Goal: Transaction & Acquisition: Obtain resource

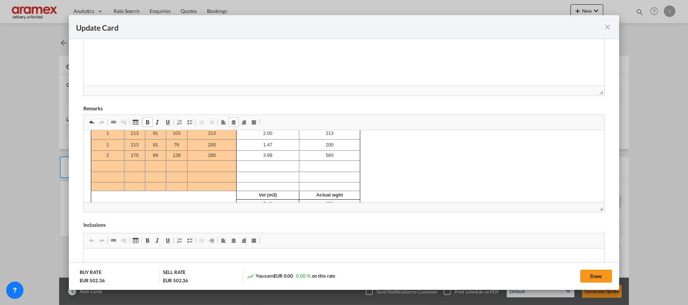
scroll to position [42, 0]
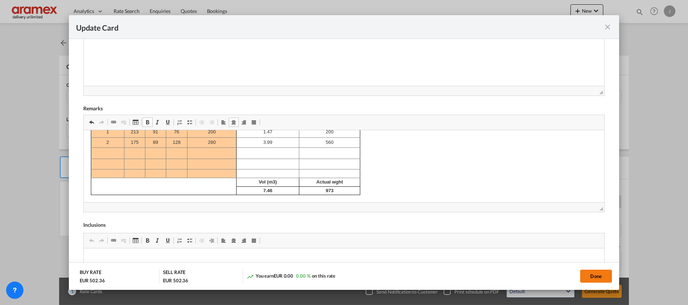
click at [598, 273] on button "Done" at bounding box center [596, 276] width 32 height 13
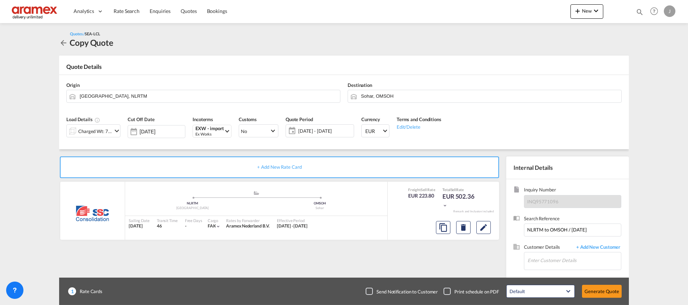
scroll to position [74, 0]
click at [535, 260] on input "Enter Customer Details" at bounding box center [573, 260] width 93 height 16
click at [569, 242] on div "Dhana njay [PERSON_NAME] [EMAIL_ADDRESS][DOMAIN_NAME] | Aramex [GEOGRAPHIC_DATA]" at bounding box center [574, 242] width 94 height 19
type input "Aramex Oman, [PERSON_NAME], [PERSON_NAME][EMAIL_ADDRESS][DOMAIN_NAME]"
click at [604, 291] on button "Generate Quote" at bounding box center [602, 291] width 40 height 13
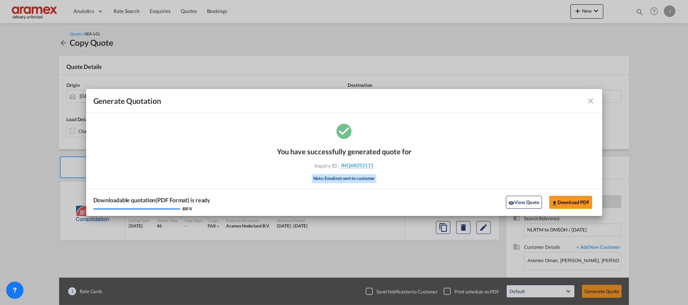
click at [588, 102] on md-icon "icon-close fg-AAA8AD cursor m-0" at bounding box center [590, 101] width 9 height 9
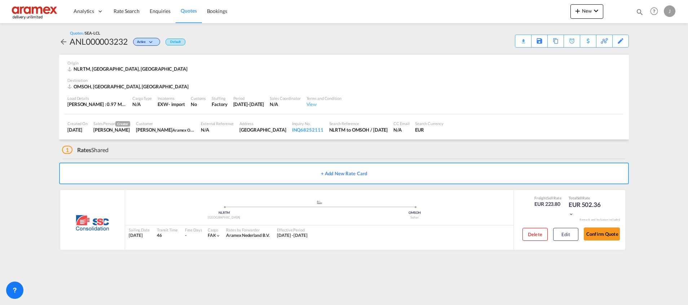
click at [191, 10] on span "Quotes" at bounding box center [189, 11] width 16 height 6
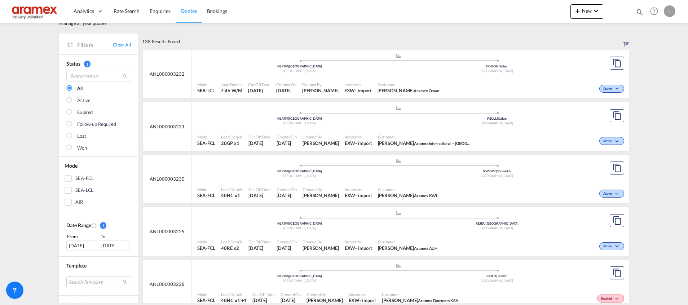
scroll to position [54, 0]
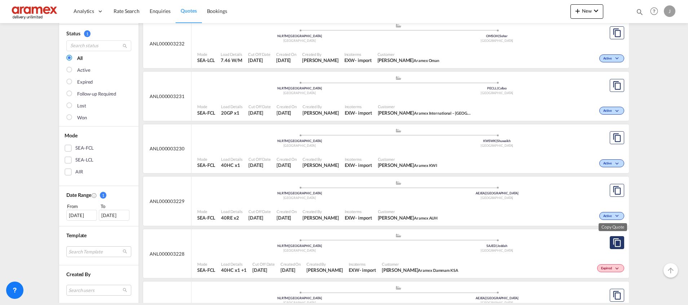
click at [613, 243] on md-icon "assets/icons/custom/copyQuote.svg" at bounding box center [617, 242] width 9 height 9
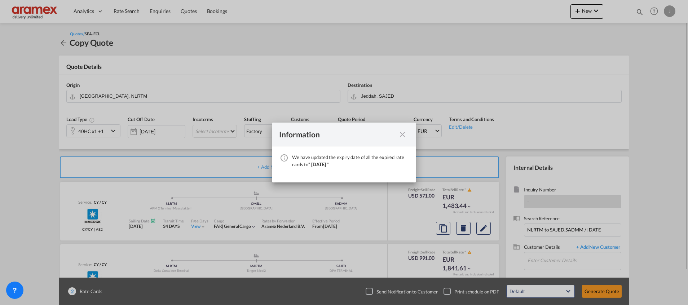
click at [403, 134] on md-icon "icon-close fg-AAA8AD cursor" at bounding box center [402, 134] width 9 height 9
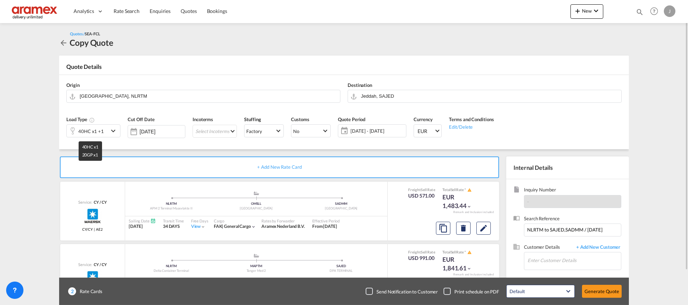
click at [95, 134] on div "40HC x1 +1" at bounding box center [91, 131] width 26 height 10
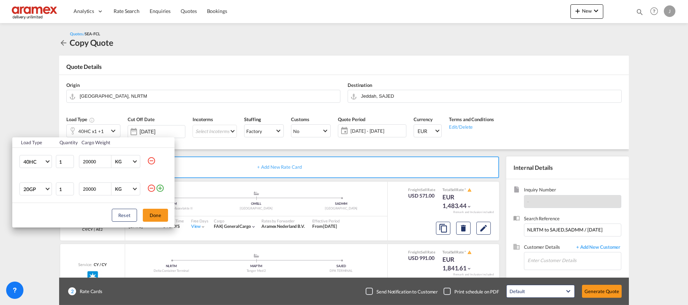
click at [150, 190] on md-icon "icon-minus-circle-outline" at bounding box center [151, 188] width 9 height 9
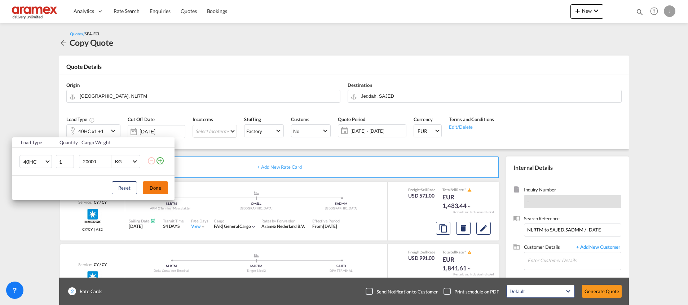
click at [154, 190] on button "Done" at bounding box center [155, 187] width 25 height 13
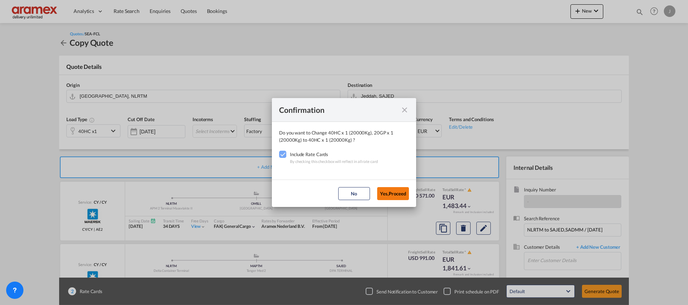
click at [394, 192] on button "Yes,Proceed" at bounding box center [393, 193] width 32 height 13
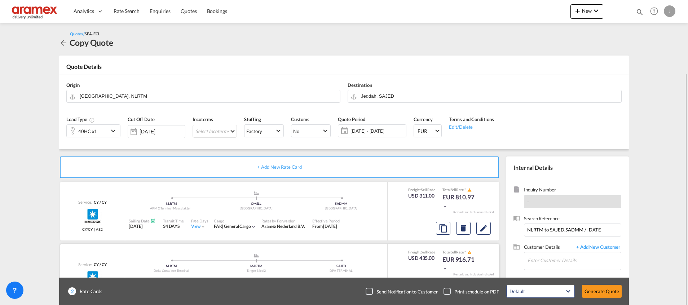
scroll to position [39, 0]
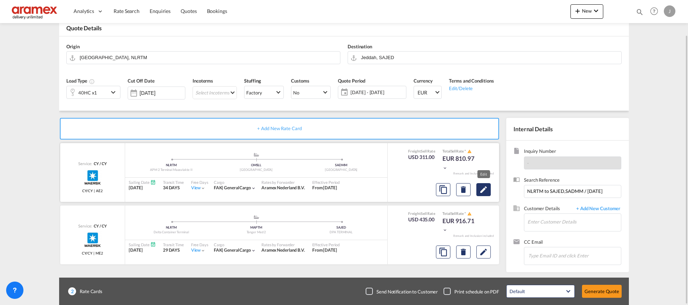
click at [484, 191] on md-icon "Edit" at bounding box center [483, 189] width 9 height 9
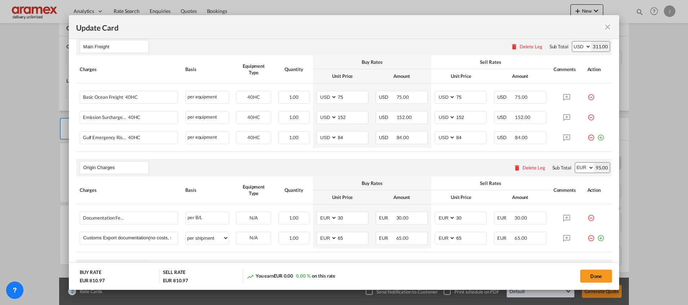
scroll to position [187, 0]
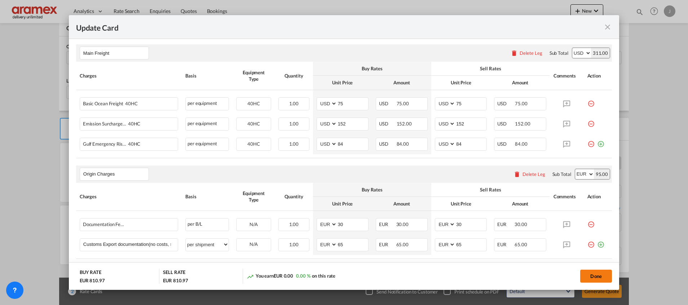
click at [598, 277] on button "Done" at bounding box center [596, 276] width 32 height 13
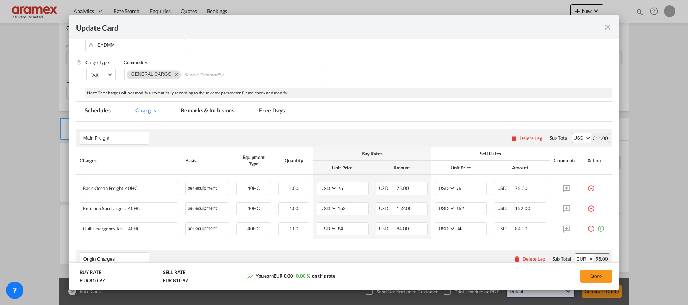
scroll to position [0, 0]
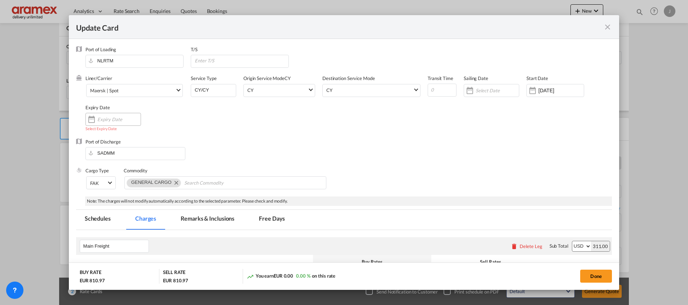
click at [109, 120] on input "Update Card Port ..." at bounding box center [118, 119] width 43 height 6
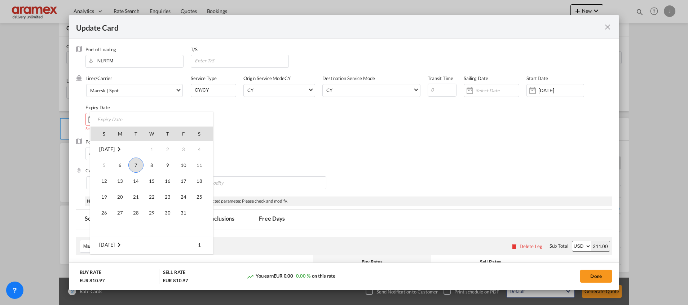
click at [134, 165] on span "7" at bounding box center [135, 165] width 15 height 15
type input "[DATE]"
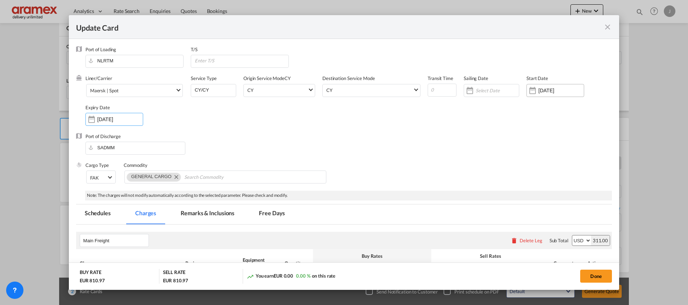
click at [531, 89] on div "Update Card Port ..." at bounding box center [533, 90] width 12 height 14
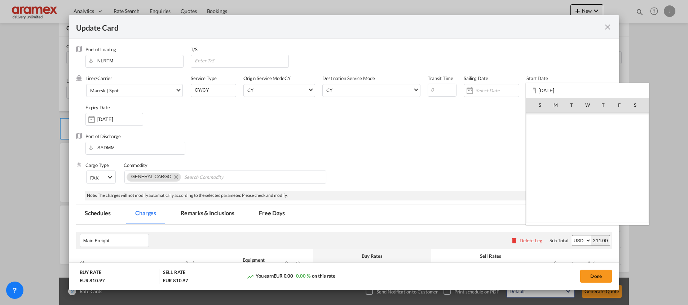
scroll to position [167095, 0]
click at [574, 135] on span "7" at bounding box center [571, 136] width 15 height 15
type input "[DATE]"
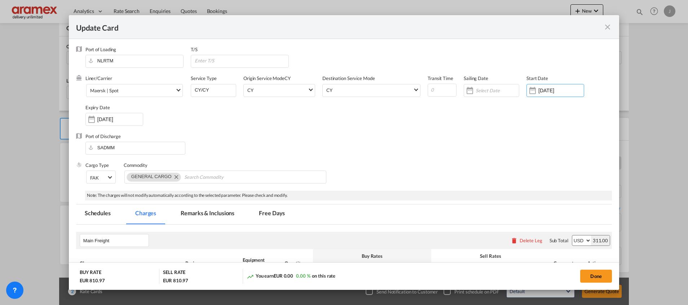
click at [477, 162] on div "Cargo Type FAK FAK GCR GDSM General Cargo Hazardous Cargo Ambient Foodstuff Chi…" at bounding box center [348, 176] width 526 height 29
click at [594, 280] on button "Done" at bounding box center [596, 276] width 32 height 13
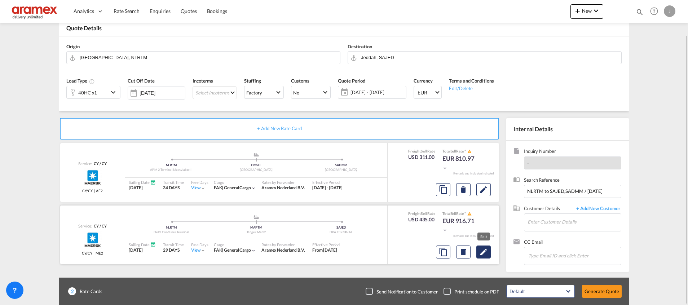
click at [483, 255] on md-icon "Edit" at bounding box center [483, 252] width 9 height 9
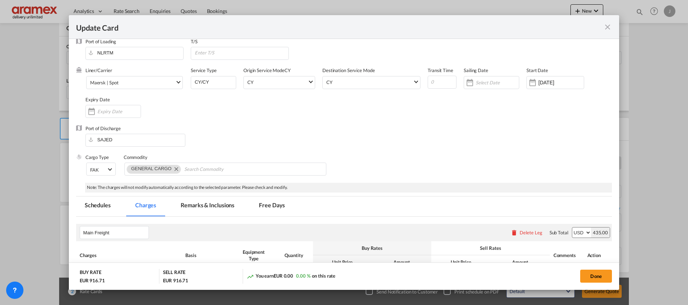
scroll to position [0, 0]
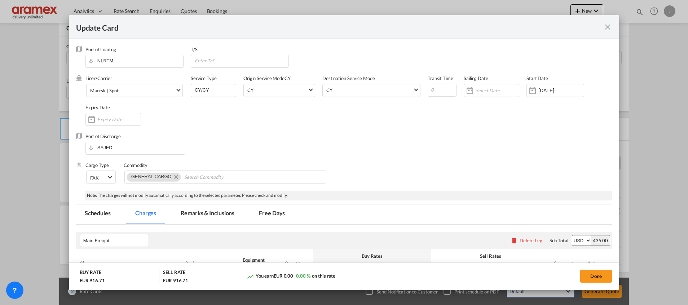
click at [608, 28] on md-icon "icon-close fg-AAA8AD m-0 pointer" at bounding box center [607, 27] width 9 height 9
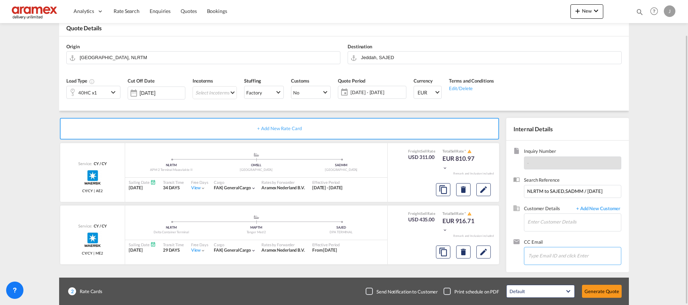
click at [551, 259] on input "Chips input." at bounding box center [564, 255] width 72 height 15
type input "[PERSON_NAME]"
click at [530, 256] on input "[PERSON_NAME]" at bounding box center [564, 255] width 72 height 15
click at [566, 228] on input "Enter Customer Details" at bounding box center [573, 222] width 93 height 16
paste input "[PERSON_NAME]"
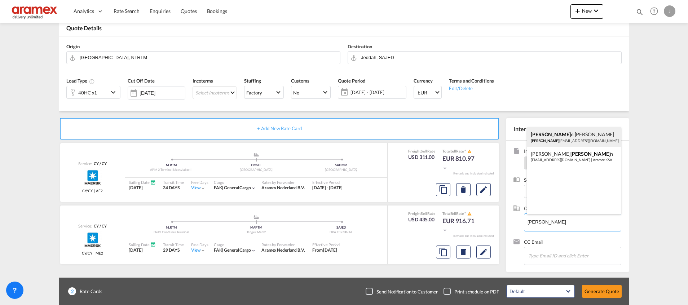
click at [564, 138] on div "[PERSON_NAME] n [PERSON_NAME] [EMAIL_ADDRESS][DOMAIN_NAME] | Aramex Dammam KSA" at bounding box center [574, 136] width 94 height 19
type input "Aramex Dammam KSA, [PERSON_NAME], [EMAIL_ADDRESS][DOMAIN_NAME]"
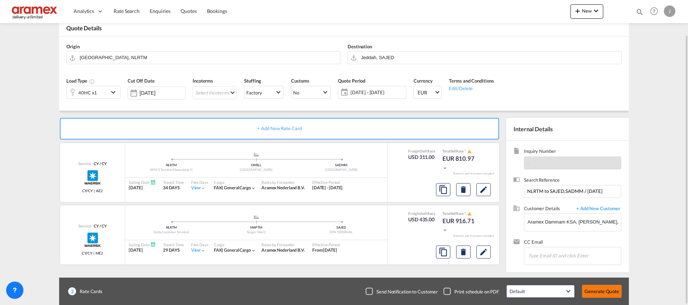
click at [604, 295] on button "Generate Quote" at bounding box center [602, 291] width 40 height 13
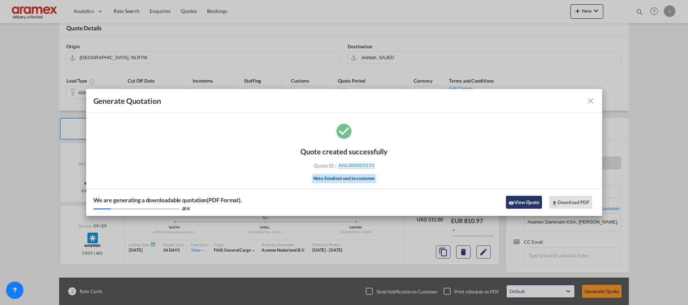
click at [533, 208] on button "View Quote" at bounding box center [524, 202] width 36 height 13
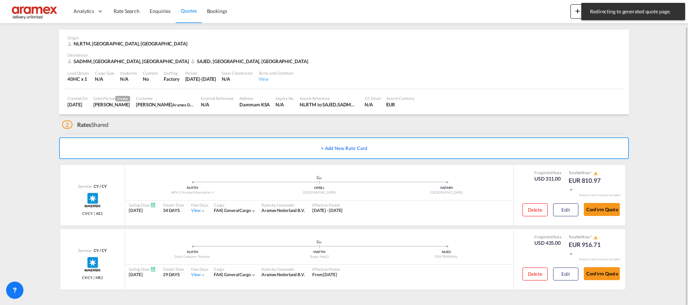
scroll to position [22, 0]
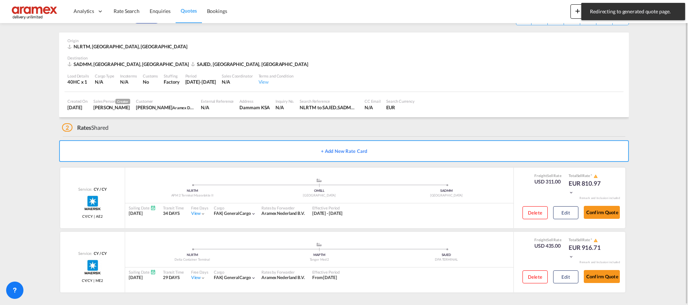
click at [190, 13] on span "Quotes" at bounding box center [189, 11] width 16 height 6
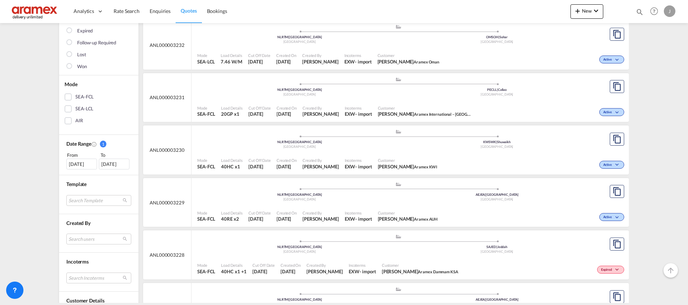
scroll to position [108, 0]
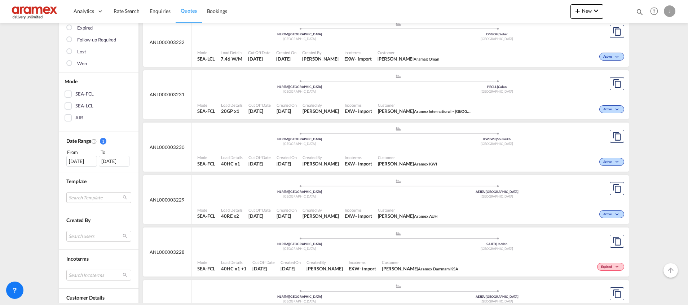
click at [434, 253] on div ".a{fill:#aaa8ad;} .a{fill:#aaa8ad;} NLRTM | [GEOGRAPHIC_DATA] [GEOGRAPHIC_DATA]…" at bounding box center [398, 242] width 402 height 22
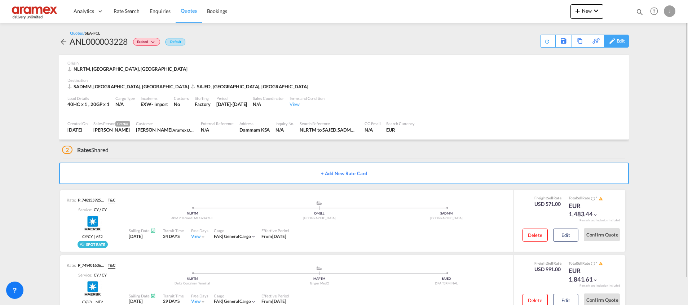
click at [620, 39] on div "Edit" at bounding box center [620, 41] width 8 height 12
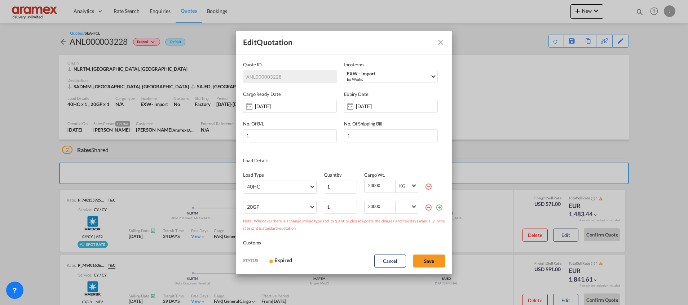
click at [425, 187] on md-icon "icon-minus-circle-outline red-400-fg" at bounding box center [428, 186] width 7 height 7
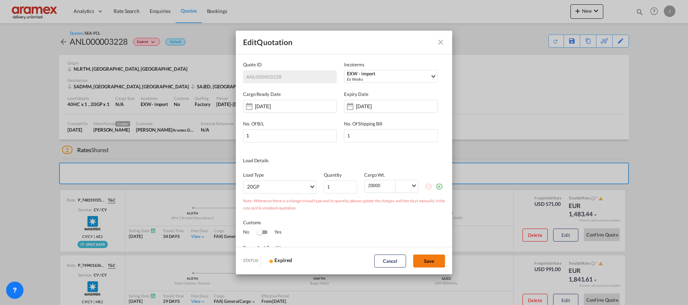
click at [432, 258] on button "Save" at bounding box center [429, 261] width 32 height 13
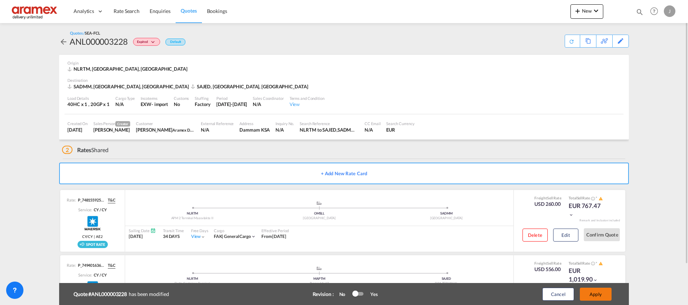
click at [595, 292] on button "Apply" at bounding box center [596, 294] width 32 height 13
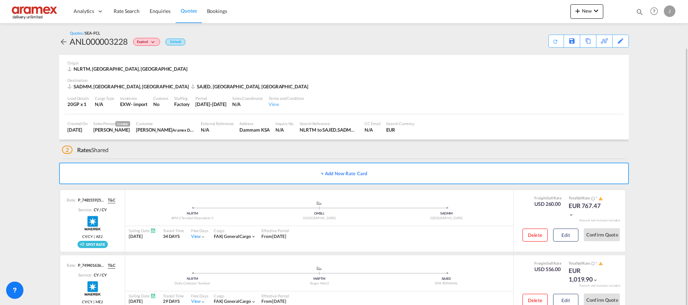
scroll to position [25, 0]
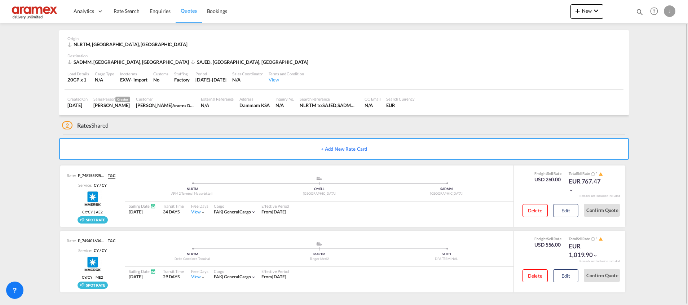
click at [114, 66] on div "Load Details 20GP x 1 Cargo Type N/A Incoterms EXW - import Customs No Stuffing…" at bounding box center [344, 77] width 559 height 25
click at [115, 62] on div "SADMM, [GEOGRAPHIC_DATA], [GEOGRAPHIC_DATA]" at bounding box center [128, 62] width 123 height 6
copy div "Dammam"
click at [565, 214] on button "Edit" at bounding box center [565, 210] width 25 height 13
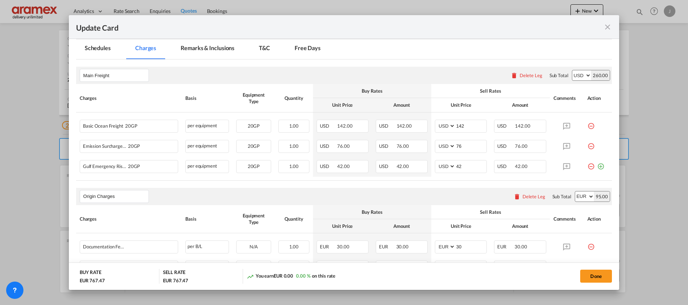
scroll to position [162, 0]
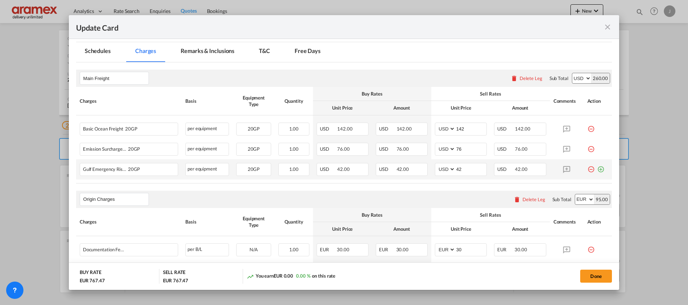
click at [597, 170] on md-icon "icon-plus-circle-outline green-400-fg" at bounding box center [600, 166] width 7 height 7
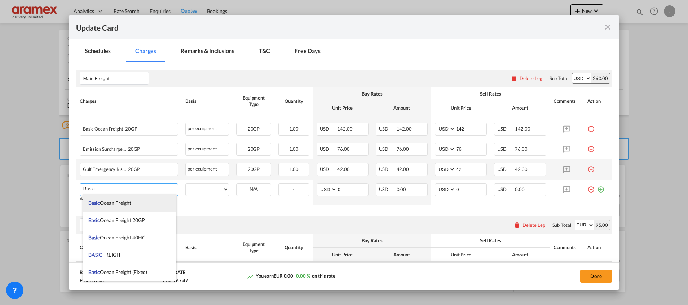
click at [131, 204] on span "Basic Ocean Freight" at bounding box center [109, 203] width 43 height 6
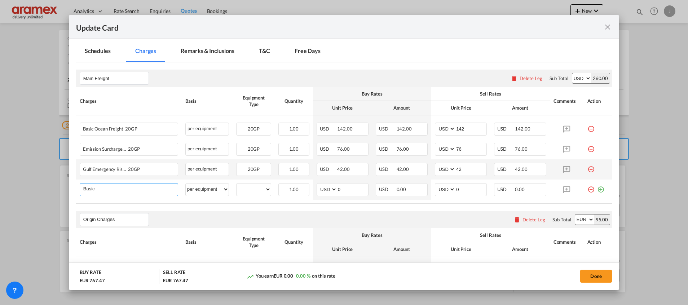
type input "Basic Ocean Freight"
select select "per equipment"
click at [587, 129] on md-icon "icon-minus-circle-outline red-400-fg" at bounding box center [590, 126] width 7 height 7
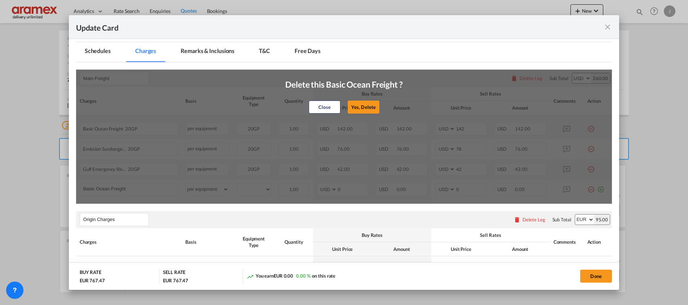
click at [367, 104] on button "Yes, Delete" at bounding box center [364, 107] width 32 height 13
type input "76"
type input "42"
type input "0"
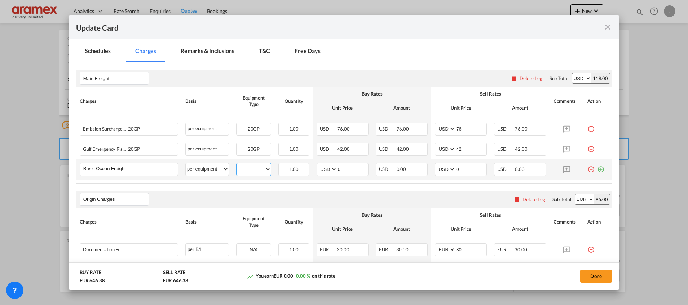
click at [259, 172] on select "20GP" at bounding box center [254, 169] width 34 height 10
select select "20GP"
click at [237, 164] on select "20GP" at bounding box center [254, 169] width 34 height 10
drag, startPoint x: 342, startPoint y: 172, endPoint x: 327, endPoint y: 172, distance: 15.1
click at [327, 172] on md-input-container "AED AFN ALL AMD ANG AOA ARS AUD AWG AZN BAM BBD BDT BGN BHD BIF BMD BND BOB BRL…" at bounding box center [343, 169] width 52 height 13
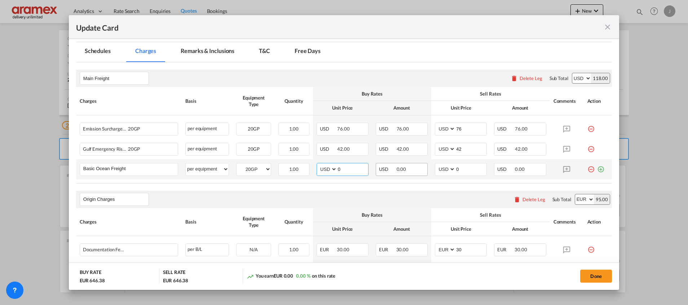
paste input "185"
type input "185"
drag, startPoint x: 463, startPoint y: 167, endPoint x: 441, endPoint y: 167, distance: 22.4
click at [441, 167] on md-input-container "AED AFN ALL AMD ANG AOA ARS AUD AWG AZN BAM BBD BDT BGN BHD BIF BMD BND BOB BRL…" at bounding box center [461, 169] width 52 height 13
paste input "185"
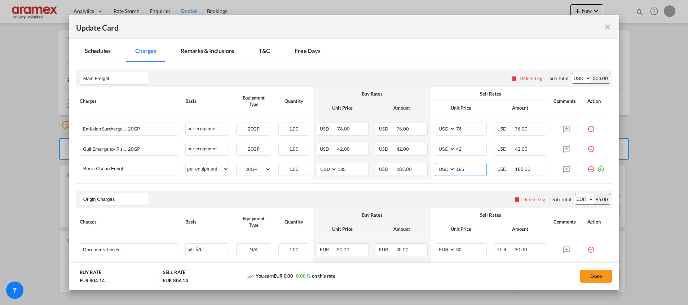
type input "185"
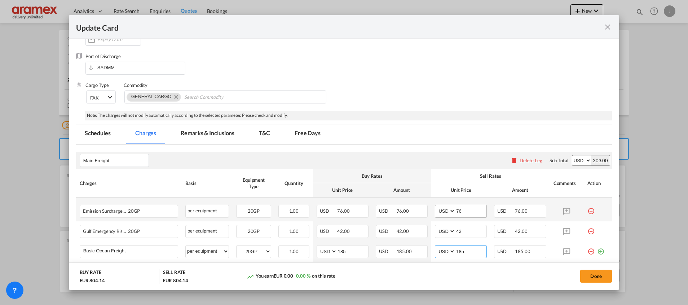
scroll to position [216, 0]
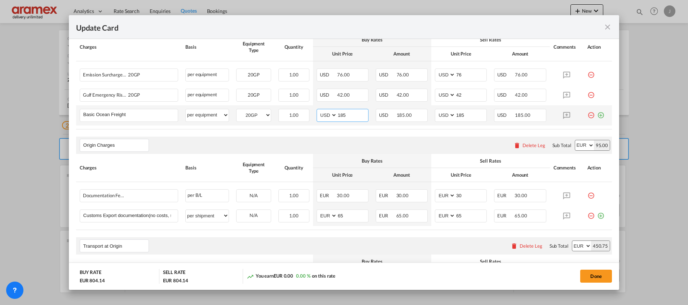
click at [333, 115] on select "AED AFN ALL AMD ANG AOA ARS AUD AWG AZN BAM BBD BDT BGN BHD BIF BMD BND [PERSON…" at bounding box center [327, 115] width 19 height 10
click at [335, 115] on md-input-container "AED AFN ALL AMD ANG AOA ARS AUD AWG AZN BAM BBD BDT BGN BHD BIF BMD BND [PERSON…" at bounding box center [343, 115] width 52 height 13
click at [340, 114] on input "185" at bounding box center [352, 114] width 31 height 11
paste input "42"
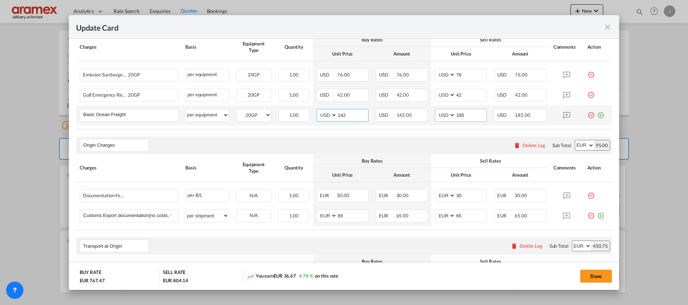
type input "142"
click at [460, 114] on input "185" at bounding box center [470, 114] width 31 height 11
paste input "42"
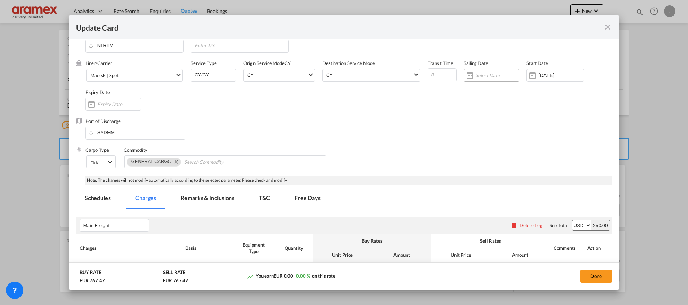
scroll to position [0, 0]
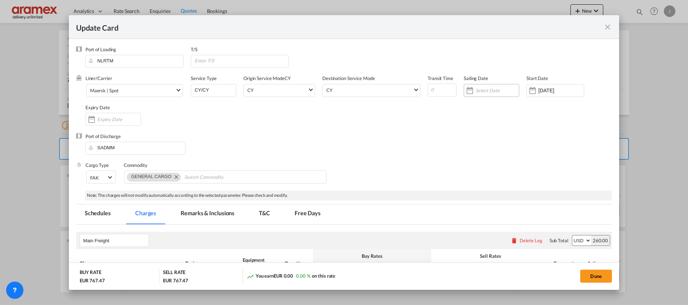
type input "142"
click at [483, 91] on input "Update Card Port ..." at bounding box center [497, 91] width 43 height 6
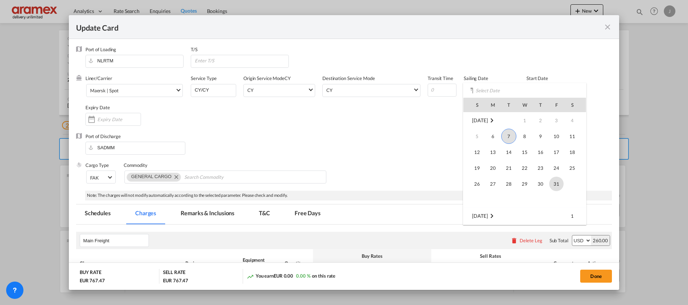
click at [556, 185] on span "31" at bounding box center [556, 184] width 14 height 14
type input "[DATE]"
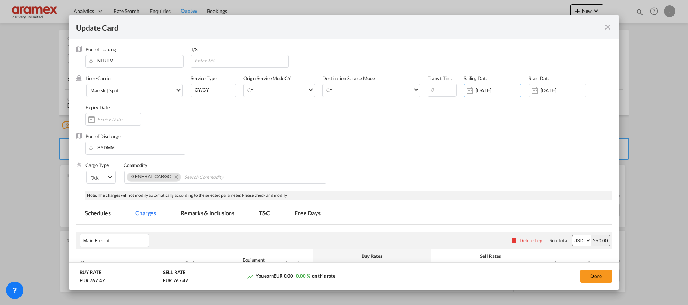
click at [417, 154] on div "Port of Discharge [GEOGRAPHIC_DATA]" at bounding box center [344, 147] width 536 height 29
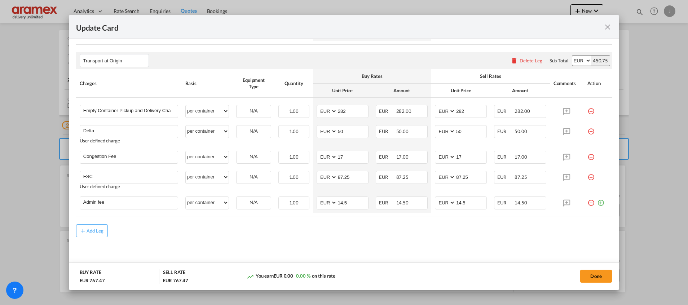
scroll to position [404, 0]
click at [593, 277] on button "Done" at bounding box center [596, 276] width 32 height 13
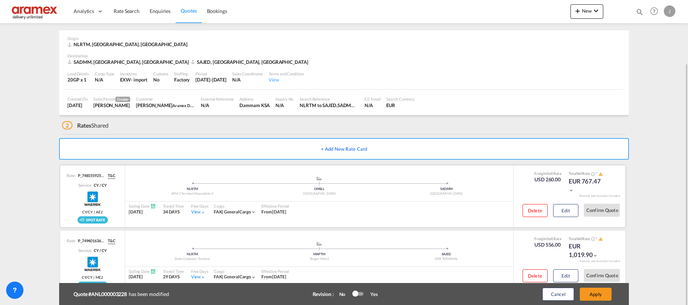
scroll to position [47, 0]
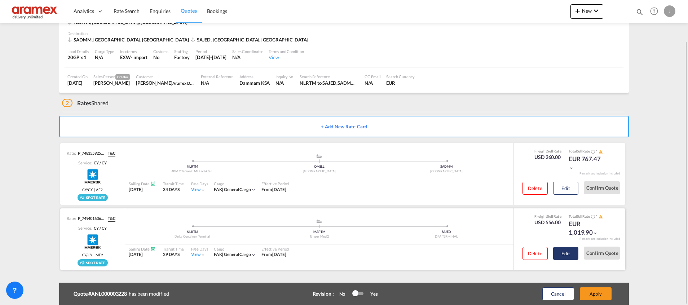
click at [565, 252] on button "Edit" at bounding box center [565, 253] width 25 height 13
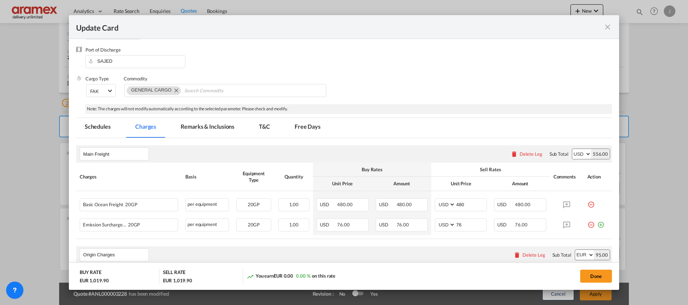
scroll to position [108, 0]
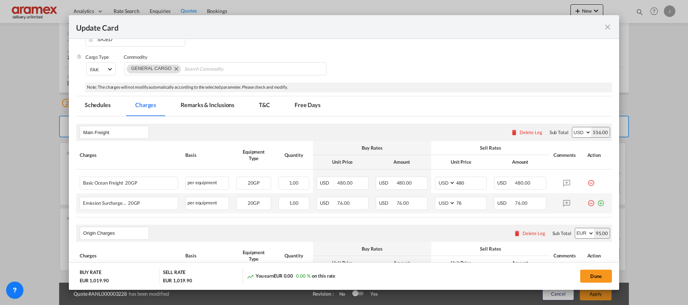
click at [597, 203] on md-icon "icon-plus-circle-outline green-400-fg" at bounding box center [600, 200] width 7 height 7
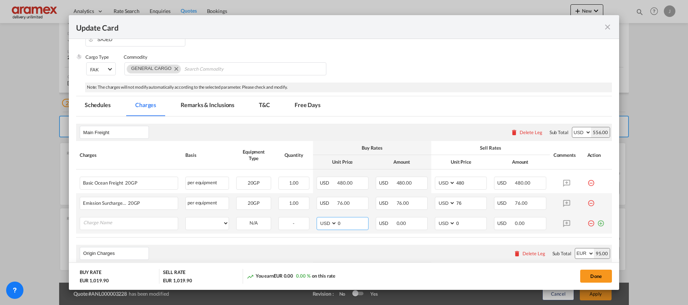
drag, startPoint x: 349, startPoint y: 225, endPoint x: 314, endPoint y: 223, distance: 34.3
click at [317, 223] on md-input-container "AED AFN ALL AMD ANG AOA ARS AUD AWG AZN BAM BBD BDT BGN BHD BIF BMD BND BOB BRL…" at bounding box center [343, 223] width 52 height 13
paste input "48"
type input "480"
click at [587, 224] on md-icon "icon-minus-circle-outline red-400-fg" at bounding box center [590, 220] width 7 height 7
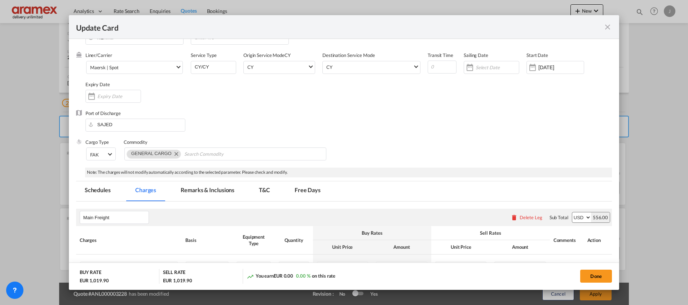
scroll to position [0, 0]
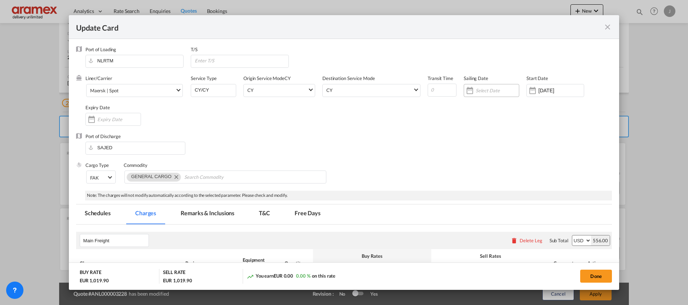
click at [480, 86] on div "Update Card Port ..." at bounding box center [492, 90] width 56 height 13
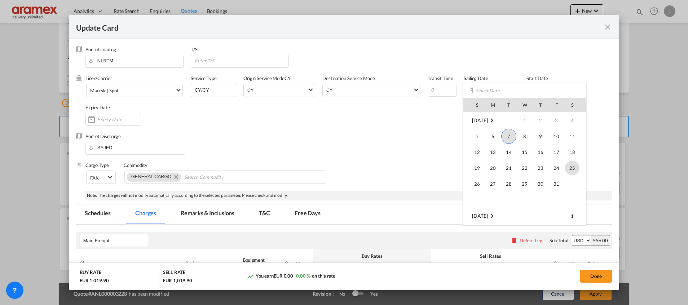
click at [573, 167] on span "25" at bounding box center [572, 168] width 14 height 14
type input "[DATE]"
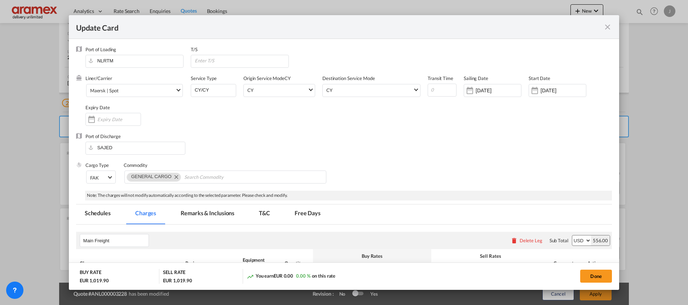
click at [453, 165] on div "Cargo Type FAK FAK GCR GDSM General Cargo Hazardous Cargo Ambient Foodstuff Chi…" at bounding box center [348, 176] width 526 height 29
click at [545, 87] on div "[DATE]" at bounding box center [562, 90] width 45 height 6
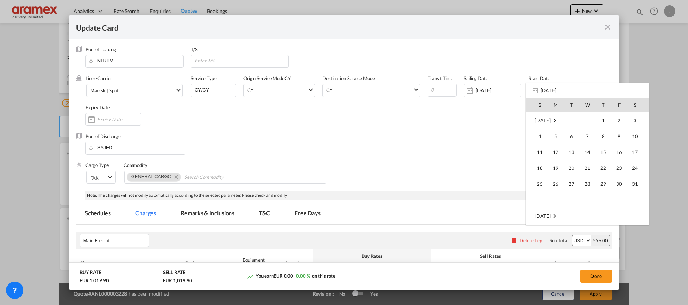
scroll to position [167095, 0]
click at [569, 134] on span "7" at bounding box center [571, 136] width 15 height 15
type input "[DATE]"
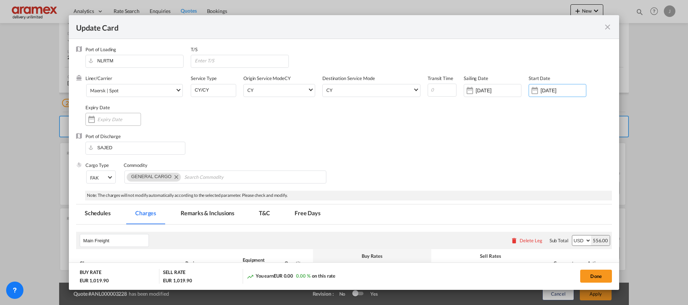
click at [115, 123] on div "Update Card Port ..." at bounding box center [113, 119] width 56 height 13
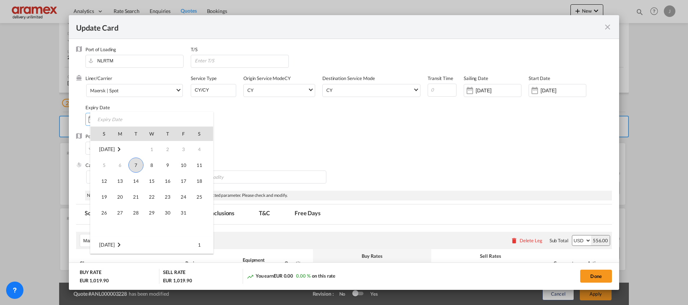
click at [141, 164] on span "7" at bounding box center [135, 165] width 15 height 15
type input "[DATE]"
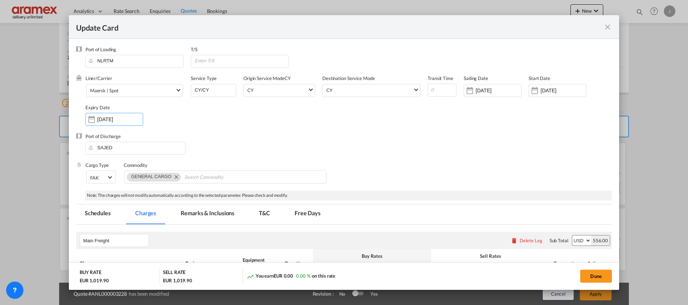
click at [400, 141] on div "Port of Discharge SAJED" at bounding box center [344, 147] width 536 height 29
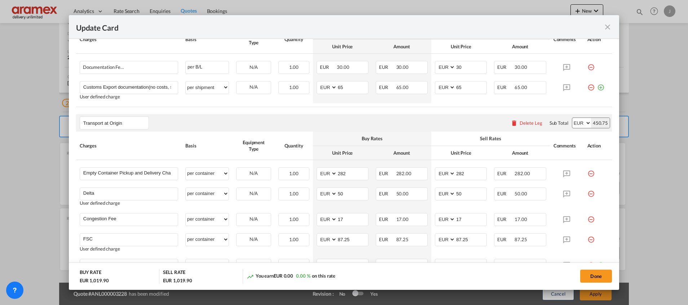
scroll to position [379, 0]
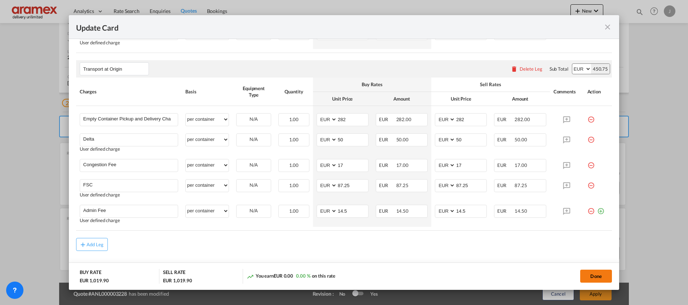
click at [596, 276] on button "Done" at bounding box center [596, 276] width 32 height 13
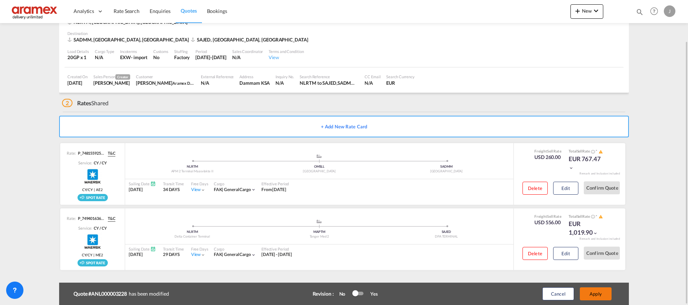
click at [597, 294] on button "Apply" at bounding box center [596, 293] width 32 height 13
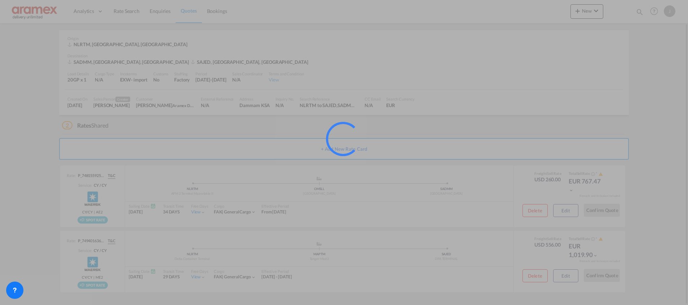
scroll to position [25, 0]
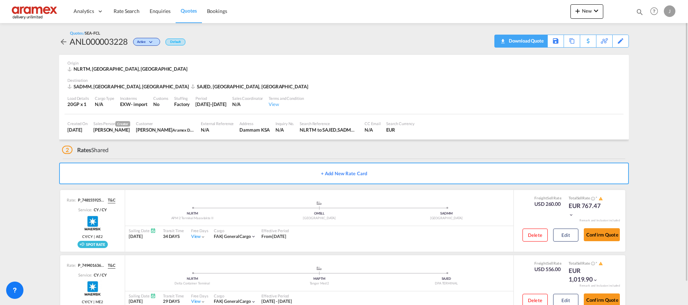
click at [505, 41] on md-icon "icon-download" at bounding box center [502, 38] width 9 height 5
click at [183, 7] on link "Quotes" at bounding box center [189, 11] width 26 height 23
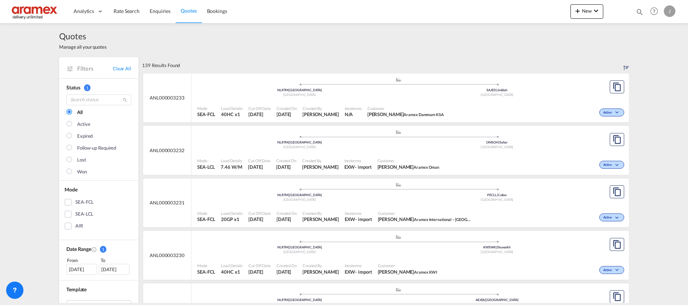
click at [452, 101] on div "Mode SEA-FCL Load Details 40HC x1 Cut Off Date [DATE] Created On [DATE] Created…" at bounding box center [409, 112] width 437 height 22
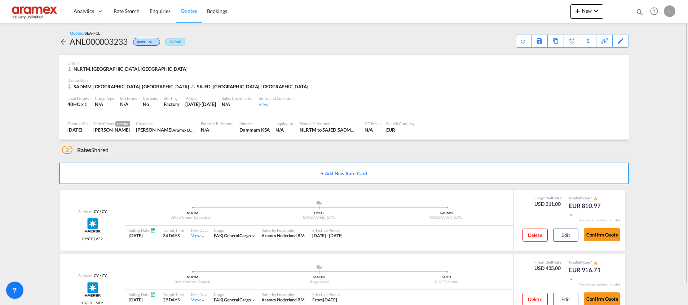
scroll to position [22, 0]
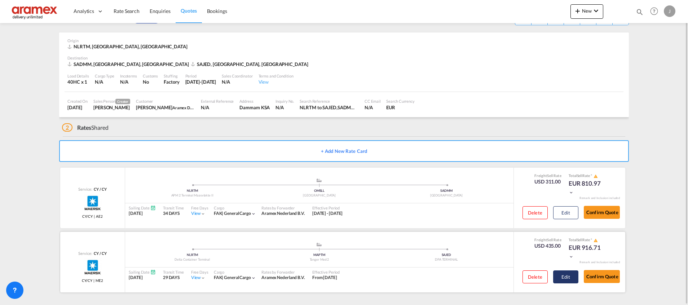
click at [570, 277] on button "Edit" at bounding box center [565, 276] width 25 height 13
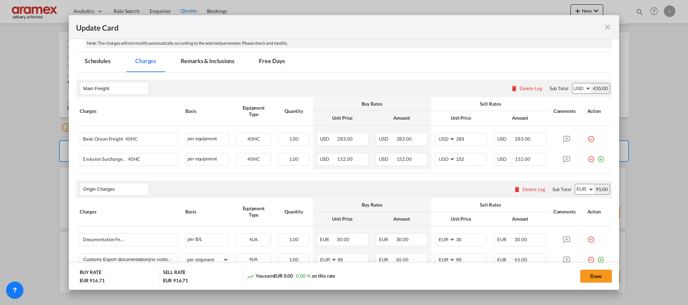
scroll to position [216, 0]
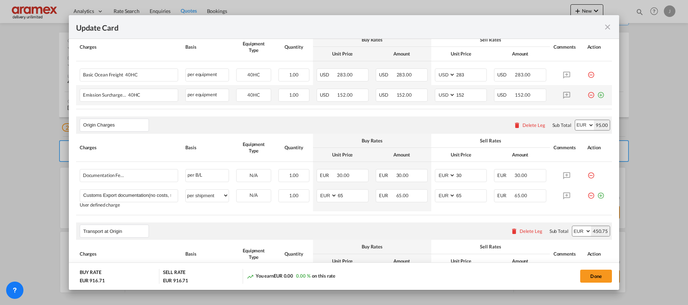
click at [597, 93] on md-icon "icon-plus-circle-outline green-400-fg" at bounding box center [600, 92] width 7 height 7
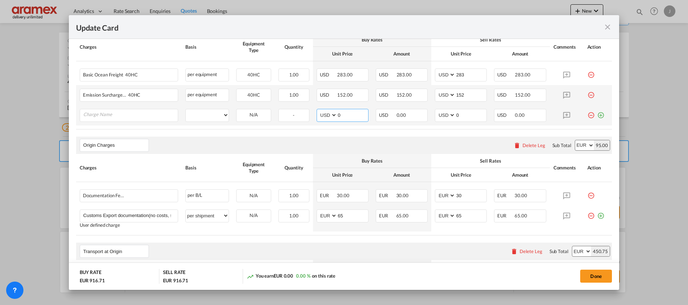
drag, startPoint x: 348, startPoint y: 114, endPoint x: 320, endPoint y: 115, distance: 27.8
click at [320, 115] on md-input-container "AED AFN ALL AMD ANG AOA ARS AUD AWG AZN BAM BBD BDT BGN BHD BIF BMD BND BOB BRL…" at bounding box center [343, 115] width 52 height 13
paste input "441"
type input "441"
click at [97, 116] on input "Charge Name" at bounding box center [130, 114] width 94 height 11
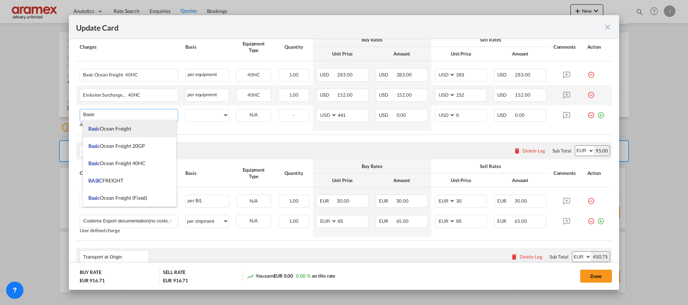
click at [120, 128] on span "Basic Ocean Freight" at bounding box center [109, 128] width 43 height 6
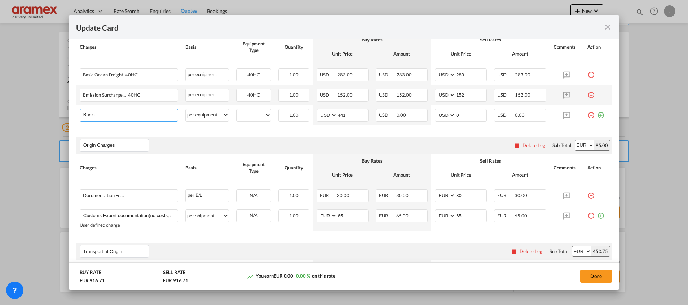
type input "Basic Ocean Freight"
select select "per equipment"
type input "0"
click at [587, 75] on md-icon "icon-minus-circle-outline red-400-fg" at bounding box center [590, 71] width 7 height 7
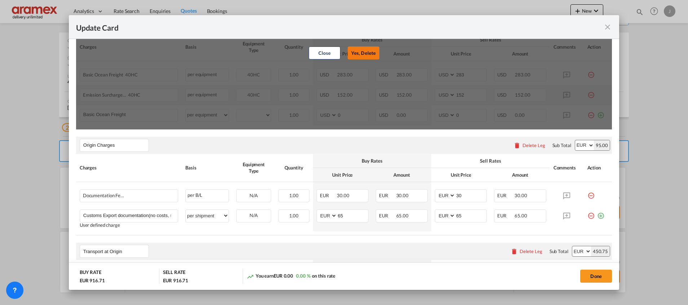
click at [366, 53] on button "Yes, Delete" at bounding box center [364, 53] width 32 height 13
type input "152"
type input "0"
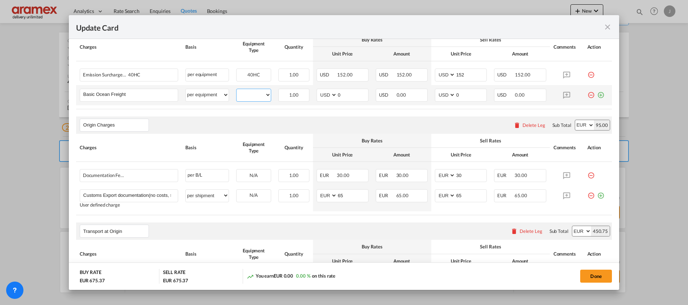
click at [252, 95] on select "40HC" at bounding box center [254, 95] width 34 height 10
select select "40HC"
click at [237, 90] on select "40HC" at bounding box center [254, 95] width 34 height 10
drag, startPoint x: 356, startPoint y: 92, endPoint x: 328, endPoint y: 92, distance: 27.8
click at [328, 92] on md-input-container "AED AFN ALL AMD ANG AOA ARS AUD AWG AZN BAM BBD BDT BGN BHD BIF BMD BND BOB BRL…" at bounding box center [343, 95] width 52 height 13
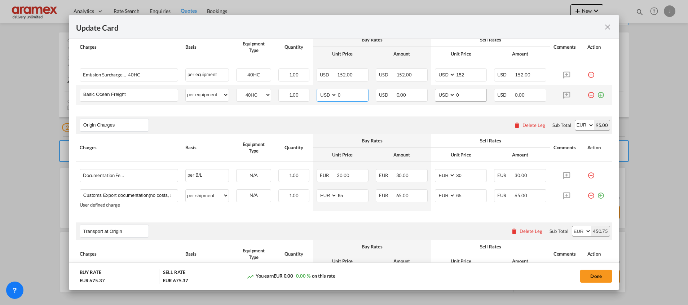
paste input "441"
type input "441"
drag, startPoint x: 470, startPoint y: 96, endPoint x: 445, endPoint y: 96, distance: 25.6
click at [445, 96] on md-input-container "AED AFN ALL AMD ANG AOA ARS AUD AWG AZN BAM BBD BDT BGN BHD BIF BMD BND BOB BRL…" at bounding box center [461, 95] width 52 height 13
paste input "441"
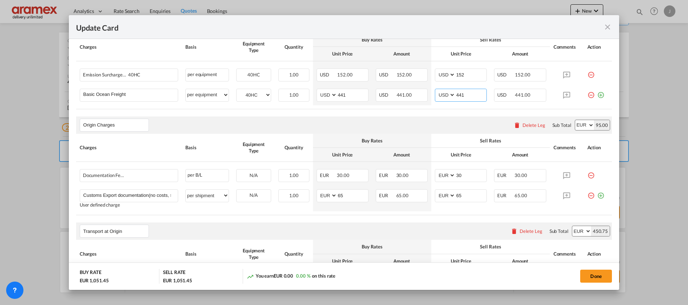
type input "441"
click at [341, 94] on input "441" at bounding box center [352, 94] width 31 height 11
paste input "283"
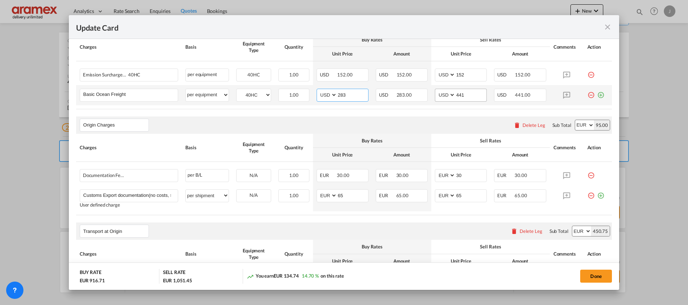
type input "283"
click at [461, 92] on input "441" at bounding box center [470, 94] width 31 height 11
paste input "283"
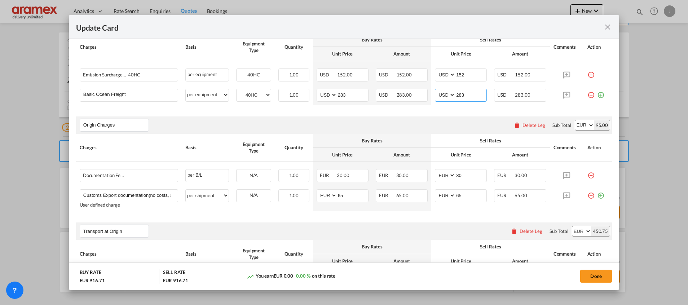
type input "283"
click at [459, 119] on div "Origin Charges Please enter leg name Leg Name Already Exists Delete Leg Sub Tot…" at bounding box center [344, 124] width 536 height 17
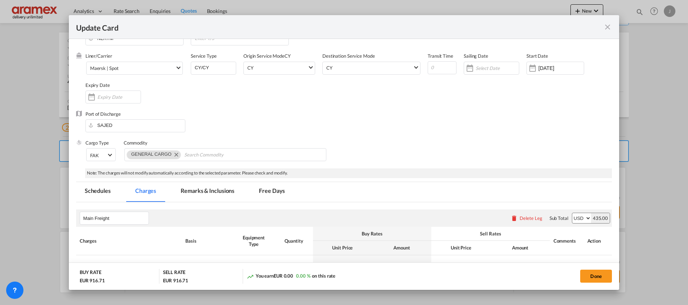
scroll to position [0, 0]
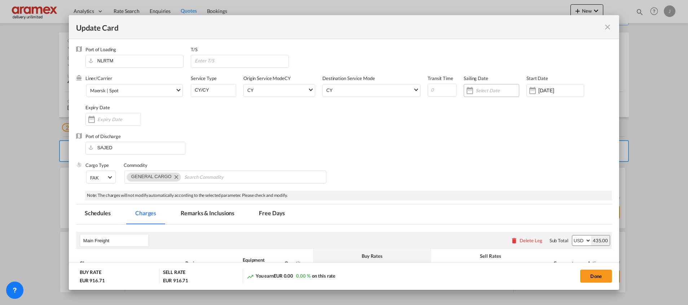
click at [489, 89] on input "Update Card Port ..." at bounding box center [497, 91] width 43 height 6
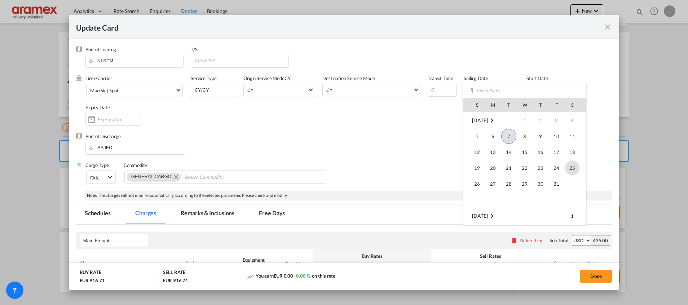
click at [574, 168] on span "25" at bounding box center [572, 168] width 14 height 14
type input "[DATE]"
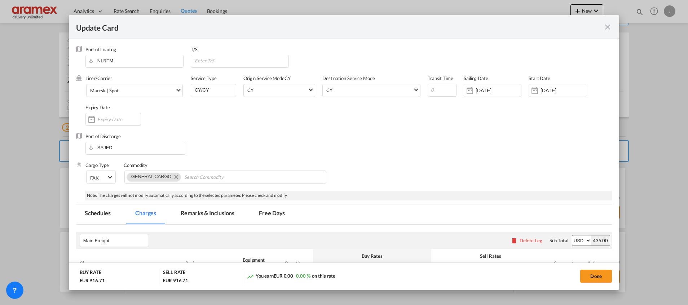
click at [446, 143] on div "Port of Discharge SAJED" at bounding box center [344, 147] width 536 height 29
click at [543, 90] on input "[DATE]" at bounding box center [562, 91] width 45 height 6
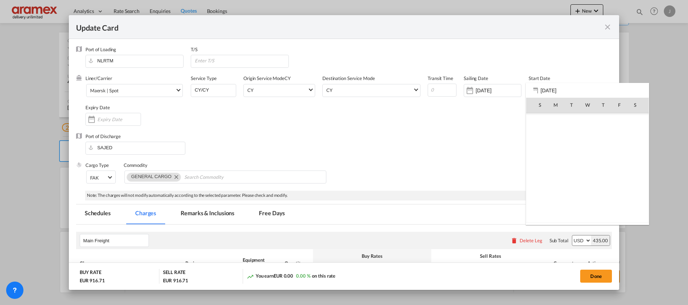
scroll to position [167095, 0]
click at [566, 134] on span "7" at bounding box center [571, 136] width 15 height 15
type input "[DATE]"
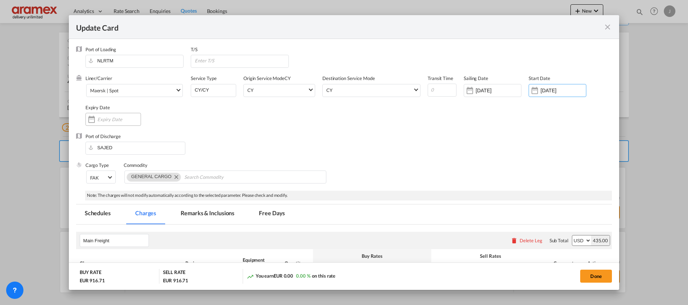
click at [115, 120] on input "Update Card Port ..." at bounding box center [118, 119] width 43 height 6
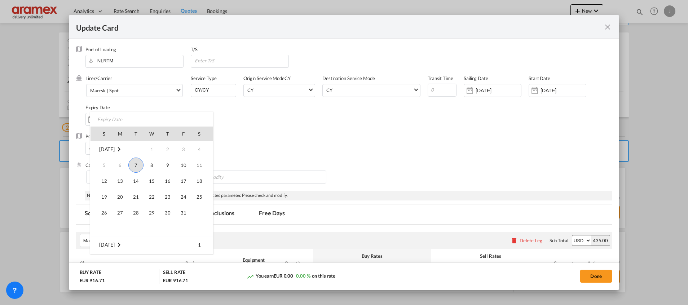
click at [140, 166] on span "7" at bounding box center [135, 165] width 15 height 15
type input "[DATE]"
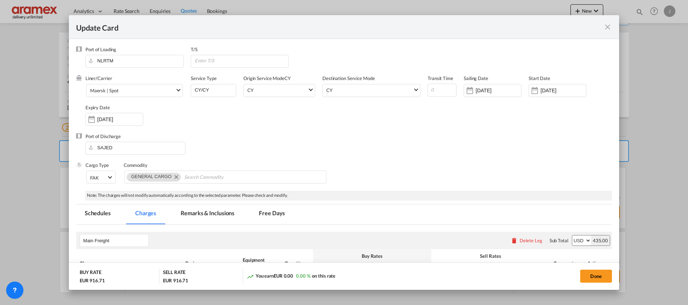
click at [328, 151] on div "Port of Discharge SAJED" at bounding box center [344, 147] width 536 height 29
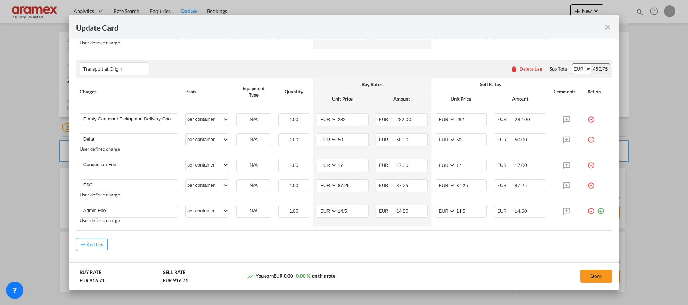
scroll to position [394, 0]
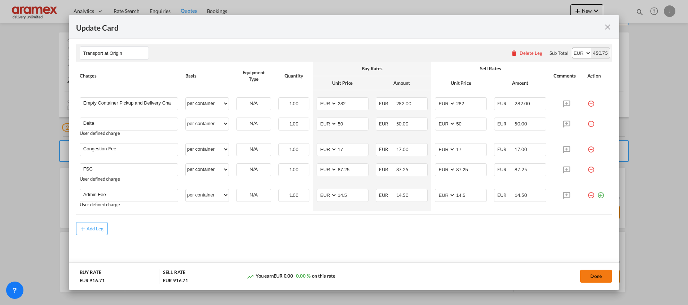
click at [597, 274] on button "Done" at bounding box center [596, 276] width 32 height 13
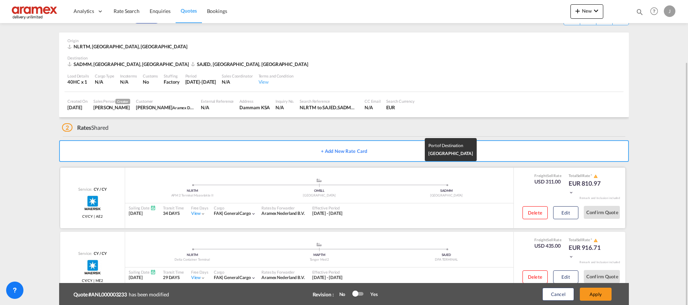
scroll to position [45, 0]
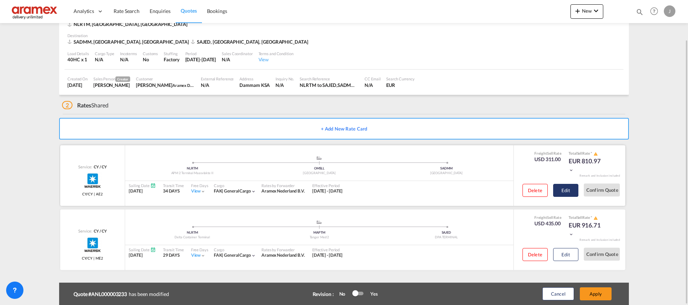
click at [566, 190] on button "Edit" at bounding box center [565, 190] width 25 height 13
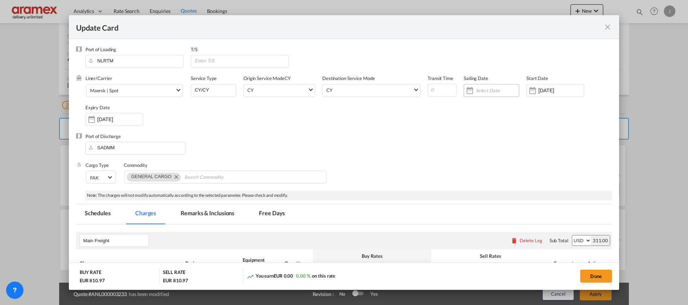
click at [484, 88] on input "Update Card Port ..." at bounding box center [497, 91] width 43 height 6
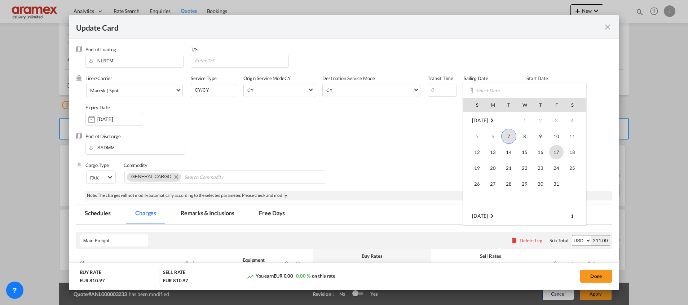
click at [555, 152] on span "17" at bounding box center [556, 152] width 14 height 14
type input "[DATE]"
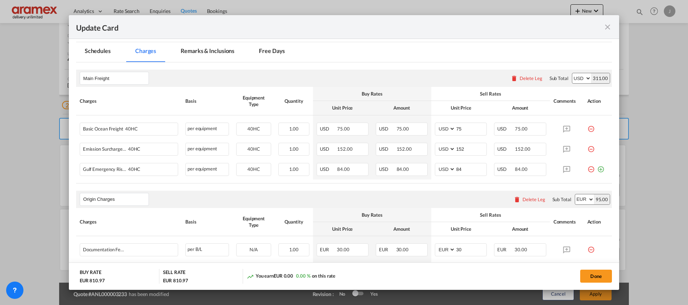
scroll to position [216, 0]
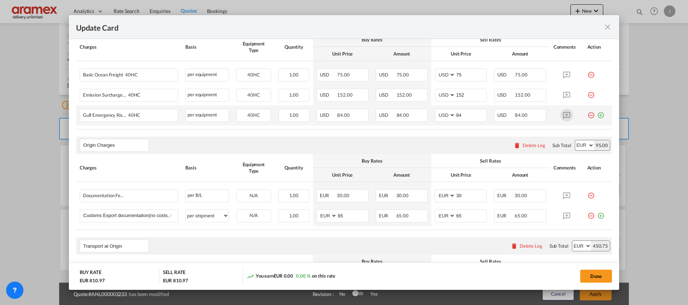
drag, startPoint x: 594, startPoint y: 116, endPoint x: 563, endPoint y: 116, distance: 30.6
click at [597, 116] on md-icon "icon-plus-circle-outline green-400-fg" at bounding box center [600, 112] width 7 height 7
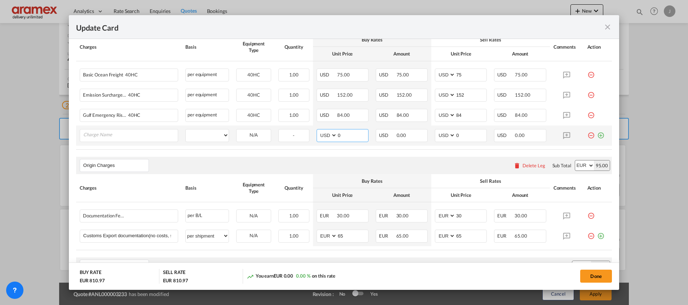
drag, startPoint x: 348, startPoint y: 137, endPoint x: 330, endPoint y: 137, distance: 18.0
click at [330, 137] on md-input-container "AED AFN ALL AMD ANG AOA ARS AUD AWG AZN BAM BBD BDT BGN BHD BIF BMD BND BOB BRL…" at bounding box center [343, 135] width 52 height 13
paste input "185"
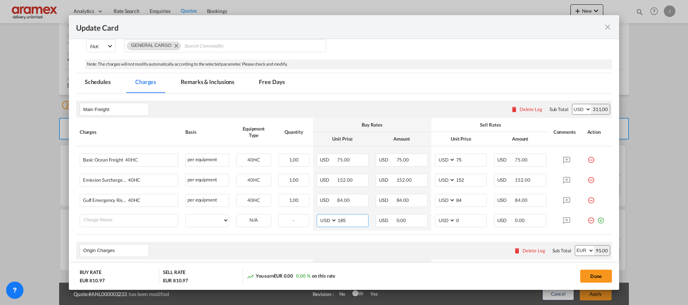
scroll to position [162, 0]
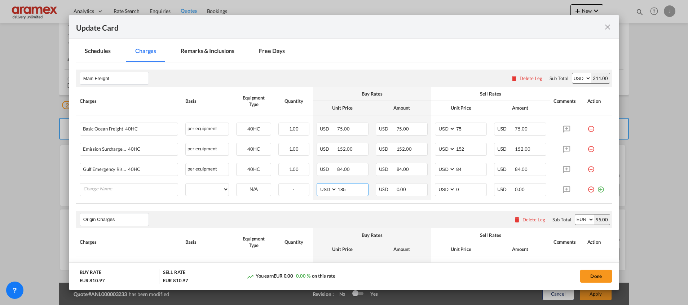
type input "185"
click at [99, 187] on input "Charge Name" at bounding box center [130, 189] width 94 height 11
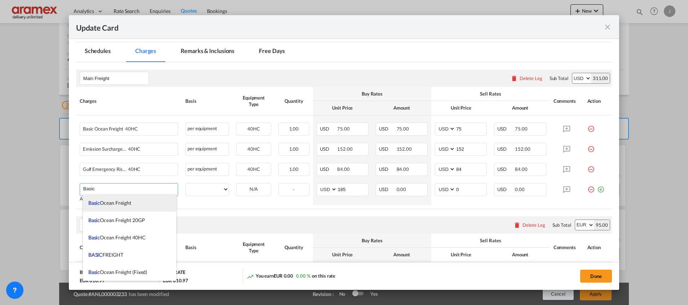
click at [113, 200] on span "Basic Ocean Freight" at bounding box center [109, 203] width 43 height 6
type input "Basic Ocean Freight"
select select "per equipment"
type input "0"
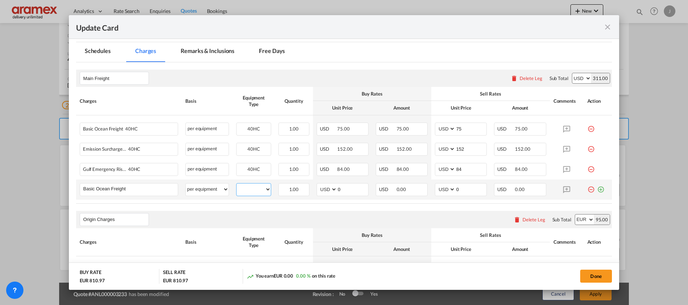
click at [251, 193] on select "40HC" at bounding box center [254, 190] width 34 height 10
click at [237, 185] on select "40HC" at bounding box center [254, 190] width 34 height 10
select select "? string: ?"
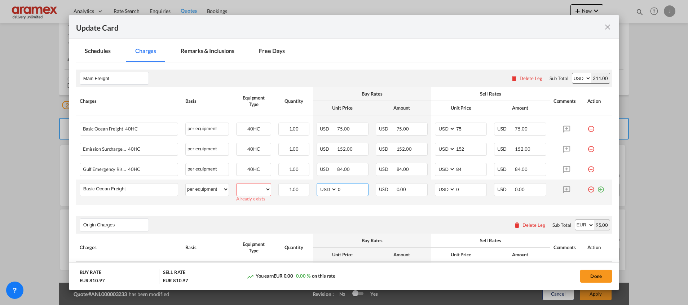
drag, startPoint x: 326, startPoint y: 191, endPoint x: 317, endPoint y: 191, distance: 9.0
click at [317, 191] on md-input-container "AED AFN ALL AMD ANG AOA ARS AUD AWG AZN BAM BBD BDT BGN BHD BIF BMD BND BOB BRL…" at bounding box center [343, 189] width 52 height 13
paste input "185"
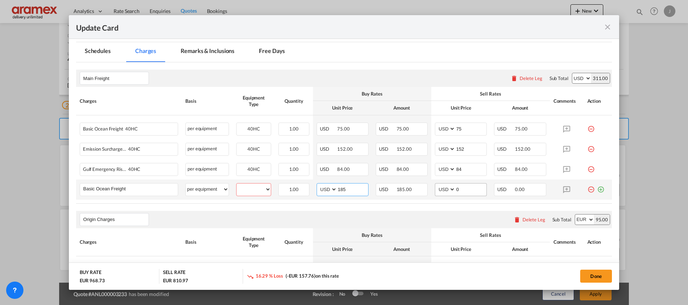
type input "185"
drag, startPoint x: 463, startPoint y: 191, endPoint x: 433, endPoint y: 190, distance: 29.9
click at [435, 190] on md-input-container "AED AFN ALL AMD ANG AOA ARS AUD AWG AZN BAM BBD BDT BGN BHD BIF BMD BND BOB BRL…" at bounding box center [461, 189] width 52 height 13
paste input "185"
type input "185"
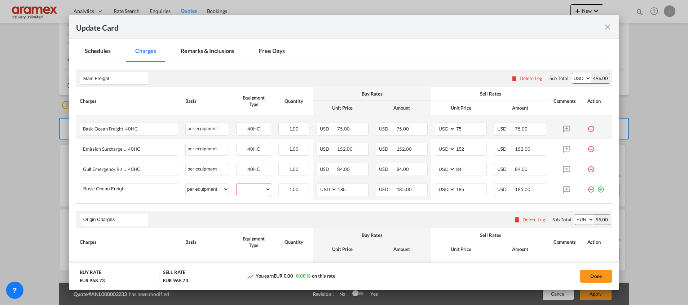
click at [587, 127] on md-icon "icon-minus-circle-outline red-400-fg" at bounding box center [590, 126] width 7 height 7
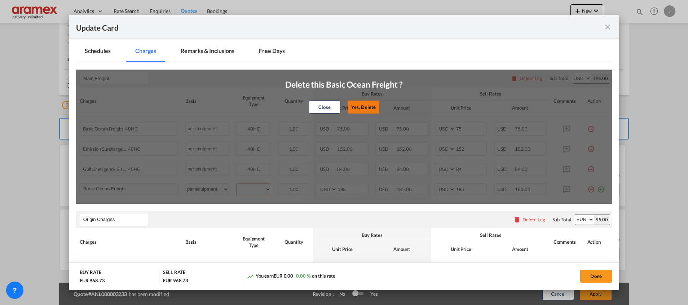
click at [367, 105] on button "Yes, Delete" at bounding box center [364, 107] width 32 height 13
type input "152"
type input "84"
type input "185"
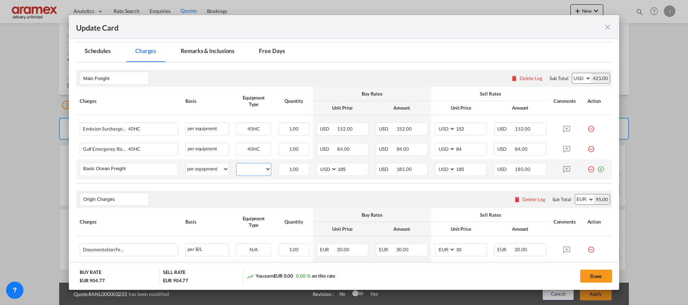
click at [259, 173] on select "40HC" at bounding box center [254, 169] width 34 height 10
select select "40HC"
click at [237, 164] on select "40HC" at bounding box center [254, 169] width 34 height 10
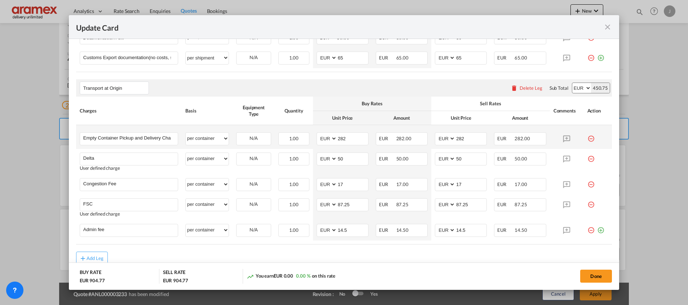
scroll to position [404, 0]
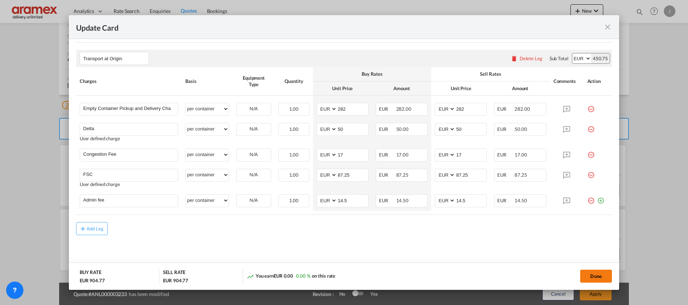
click at [588, 274] on button "Done" at bounding box center [596, 276] width 32 height 13
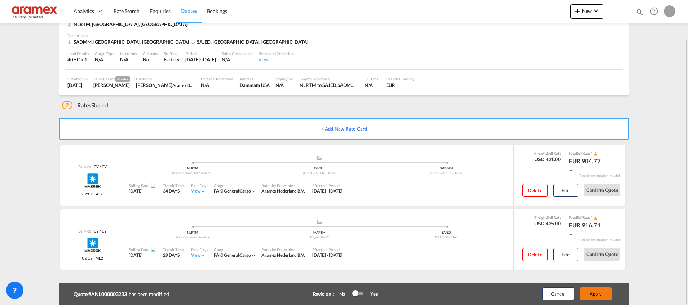
click at [597, 291] on button "Apply" at bounding box center [596, 293] width 32 height 13
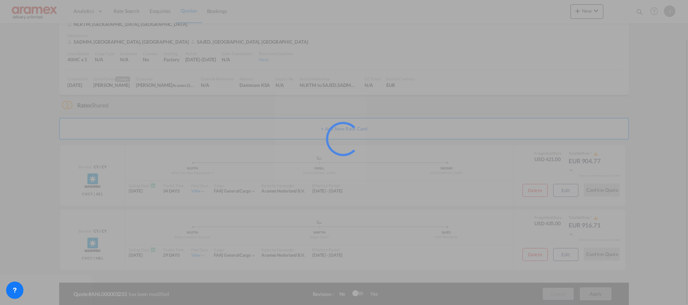
scroll to position [22, 0]
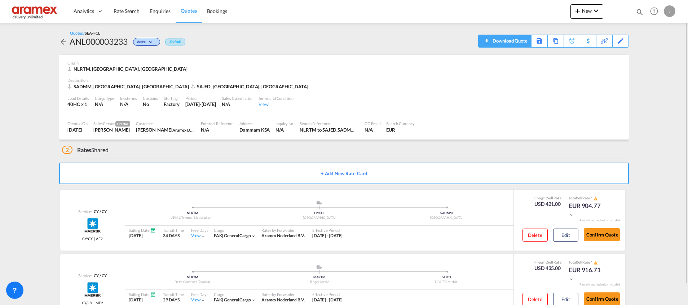
click at [518, 40] on div "Download Quote" at bounding box center [509, 41] width 37 height 12
click at [621, 41] on div "Edit" at bounding box center [620, 41] width 8 height 12
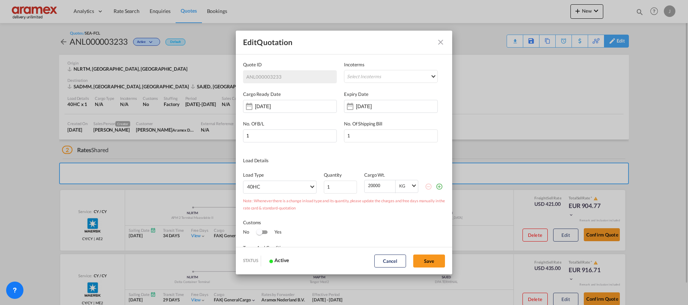
scroll to position [0, 0]
click at [367, 103] on div "[DATE]" at bounding box center [378, 106] width 45 height 7
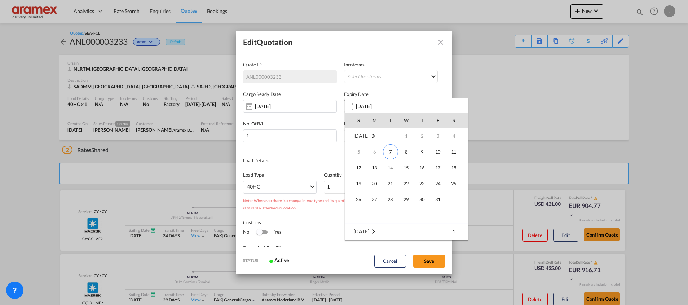
scroll to position [96, 0]
click at [441, 151] on span "7" at bounding box center [438, 152] width 14 height 14
type input "[DATE]"
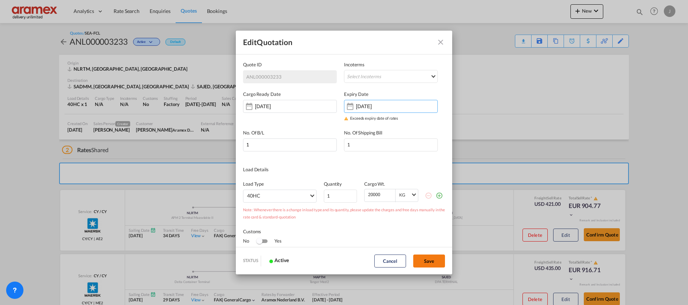
click at [430, 259] on button "Save" at bounding box center [429, 261] width 32 height 13
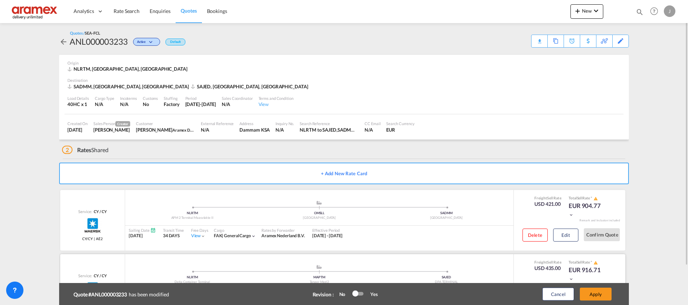
scroll to position [45, 0]
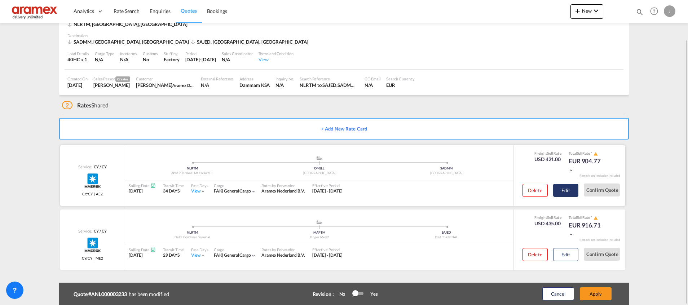
click at [569, 189] on button "Edit" at bounding box center [565, 190] width 25 height 13
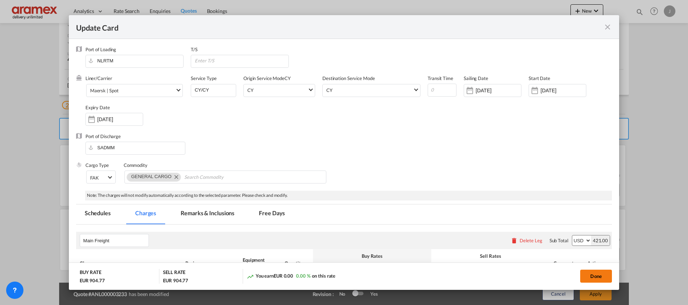
click at [592, 276] on button "Done" at bounding box center [596, 276] width 32 height 13
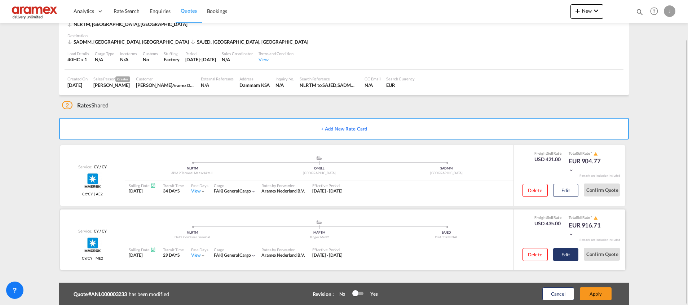
click at [558, 255] on button "Edit" at bounding box center [565, 254] width 25 height 13
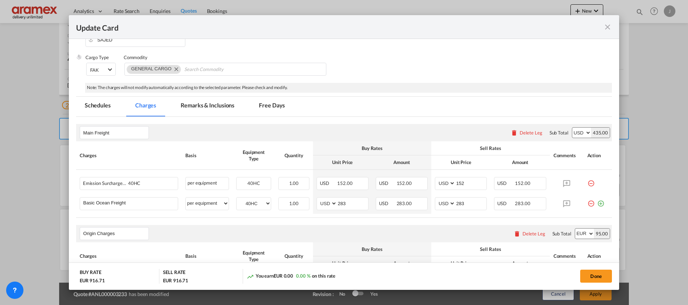
scroll to position [108, 0]
click at [597, 275] on button "Done" at bounding box center [596, 276] width 32 height 13
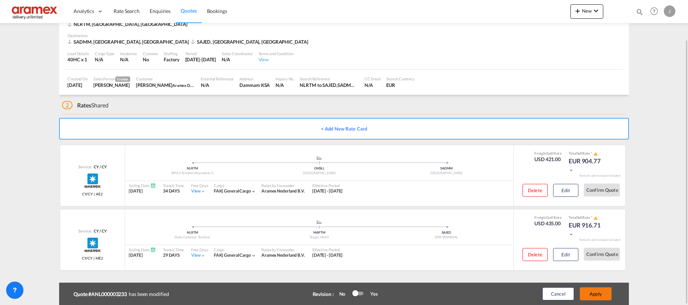
click at [596, 292] on button "Apply" at bounding box center [596, 293] width 32 height 13
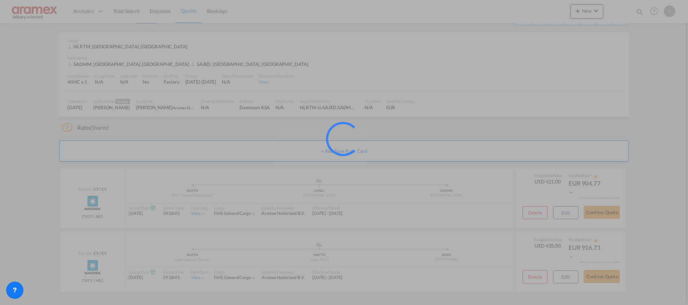
scroll to position [22, 0]
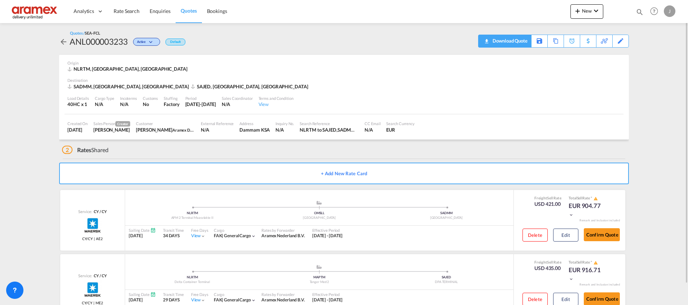
click at [516, 40] on div "Download Quote" at bounding box center [509, 41] width 37 height 12
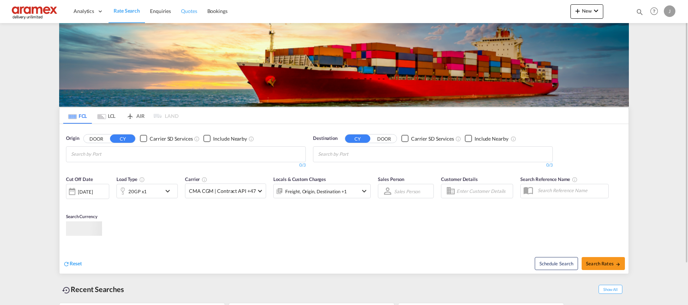
click at [189, 13] on span "Quotes" at bounding box center [189, 11] width 16 height 6
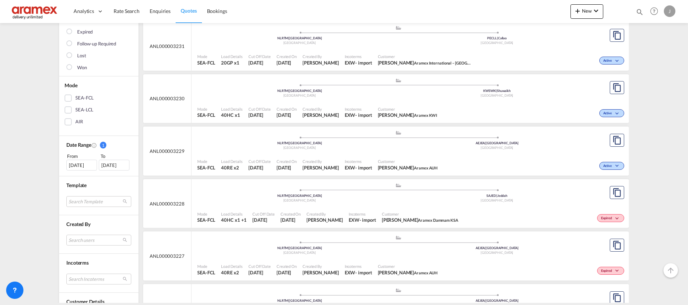
scroll to position [108, 0]
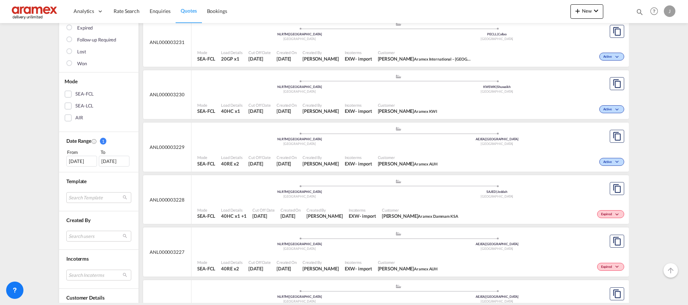
click at [366, 201] on div ".a{fill:#aaa8ad;} .a{fill:#aaa8ad;} NLRTM | [GEOGRAPHIC_DATA] [GEOGRAPHIC_DATA]…" at bounding box center [398, 190] width 402 height 23
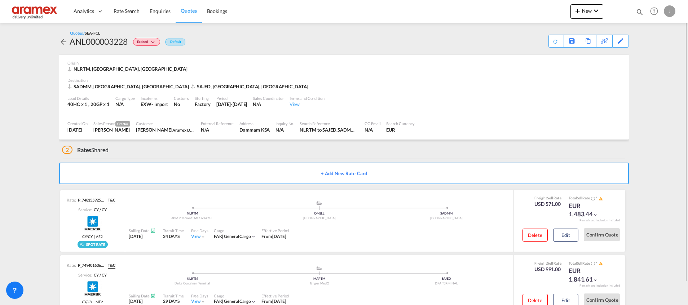
scroll to position [25, 0]
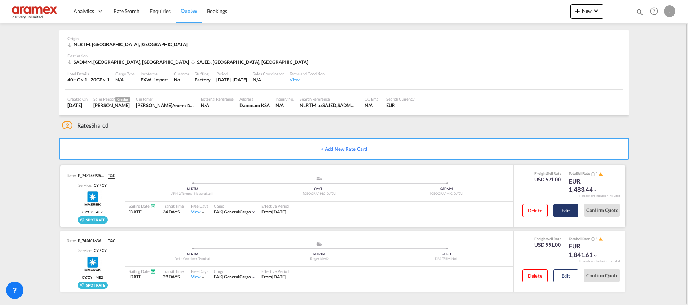
click at [565, 213] on button "Edit" at bounding box center [565, 210] width 25 height 13
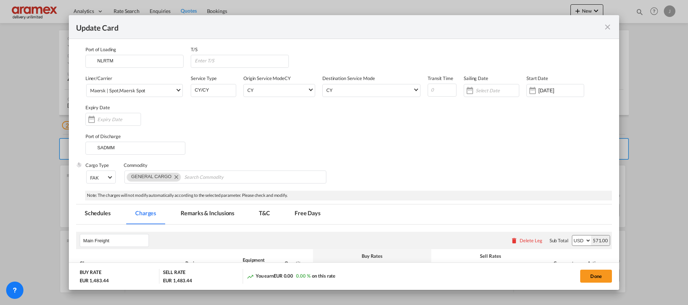
select select "per shipment"
select select "per container"
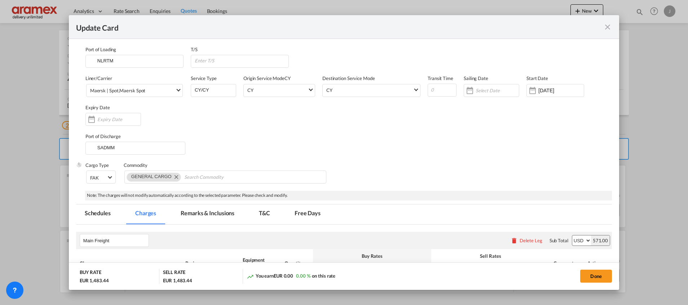
select select "per container"
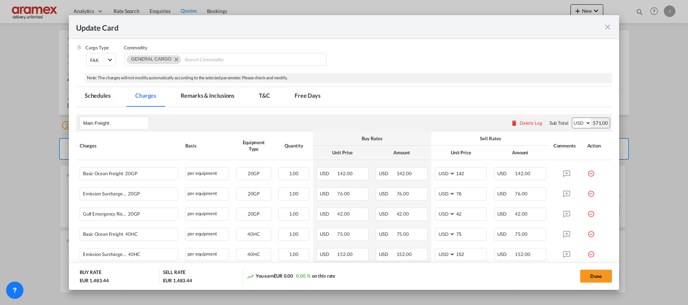
scroll to position [162, 0]
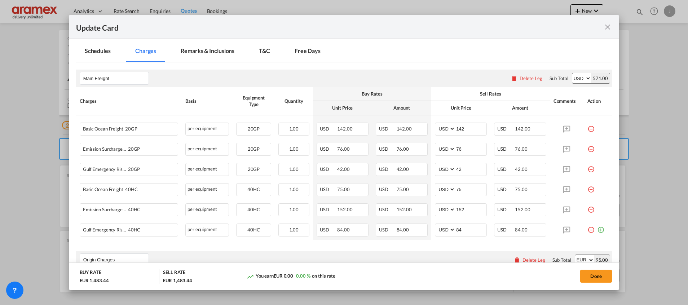
click at [606, 26] on md-icon "icon-close fg-AAA8AD m-0 pointer" at bounding box center [607, 27] width 9 height 9
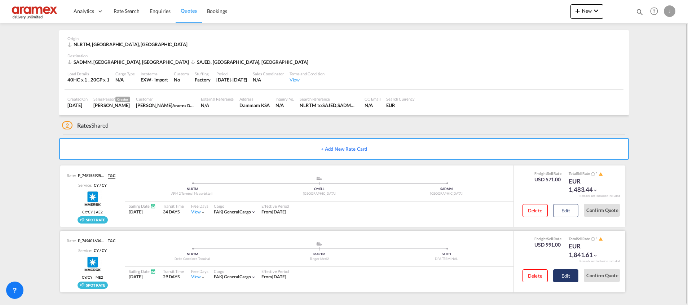
click at [563, 273] on button "Edit" at bounding box center [565, 275] width 25 height 13
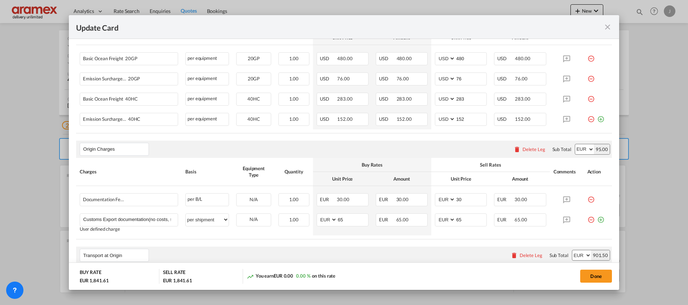
scroll to position [216, 0]
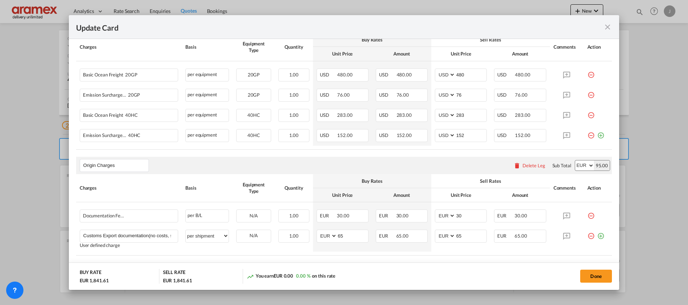
click at [606, 28] on md-icon "icon-close fg-AAA8AD m-0 pointer" at bounding box center [607, 27] width 9 height 9
